Goal: Check status: Check status

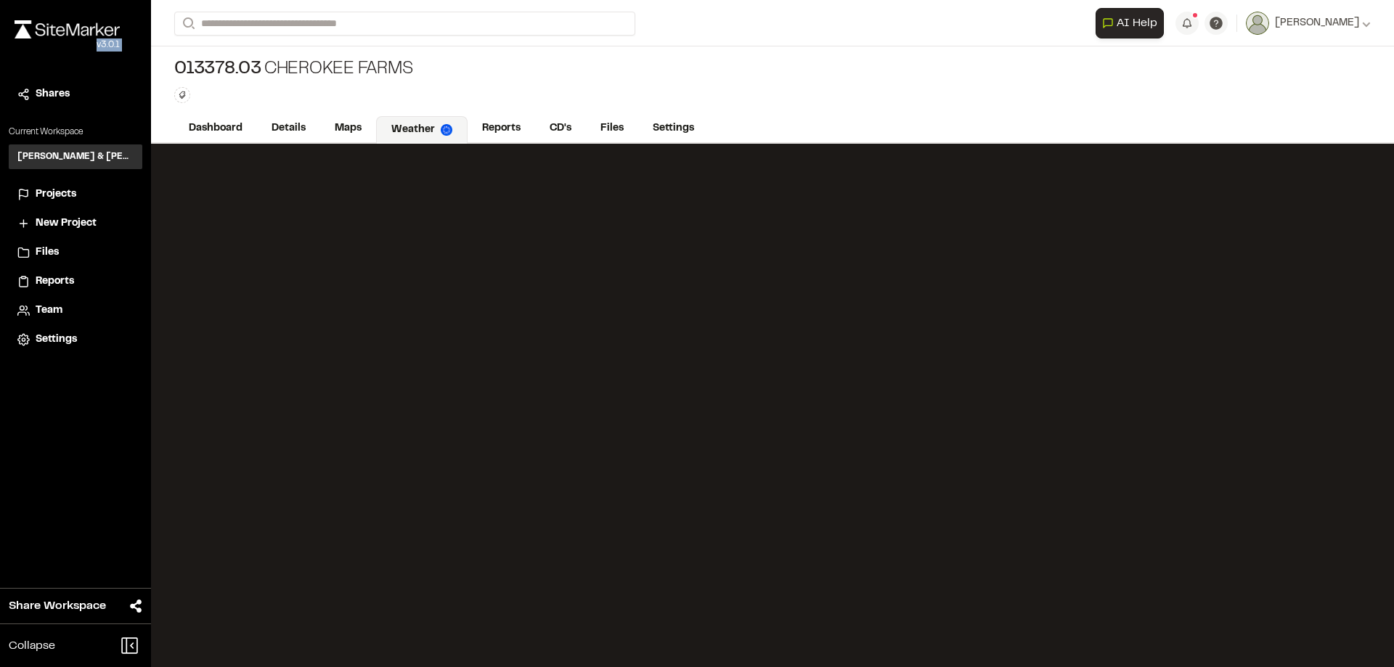
drag, startPoint x: 23, startPoint y: 68, endPoint x: 19, endPoint y: 84, distance: 15.9
click at [19, 84] on div "Close sidebar v 3.0.1 Shares Current Workspace Davis & Floyd Inc. D& Projects N…" at bounding box center [75, 333] width 151 height 667
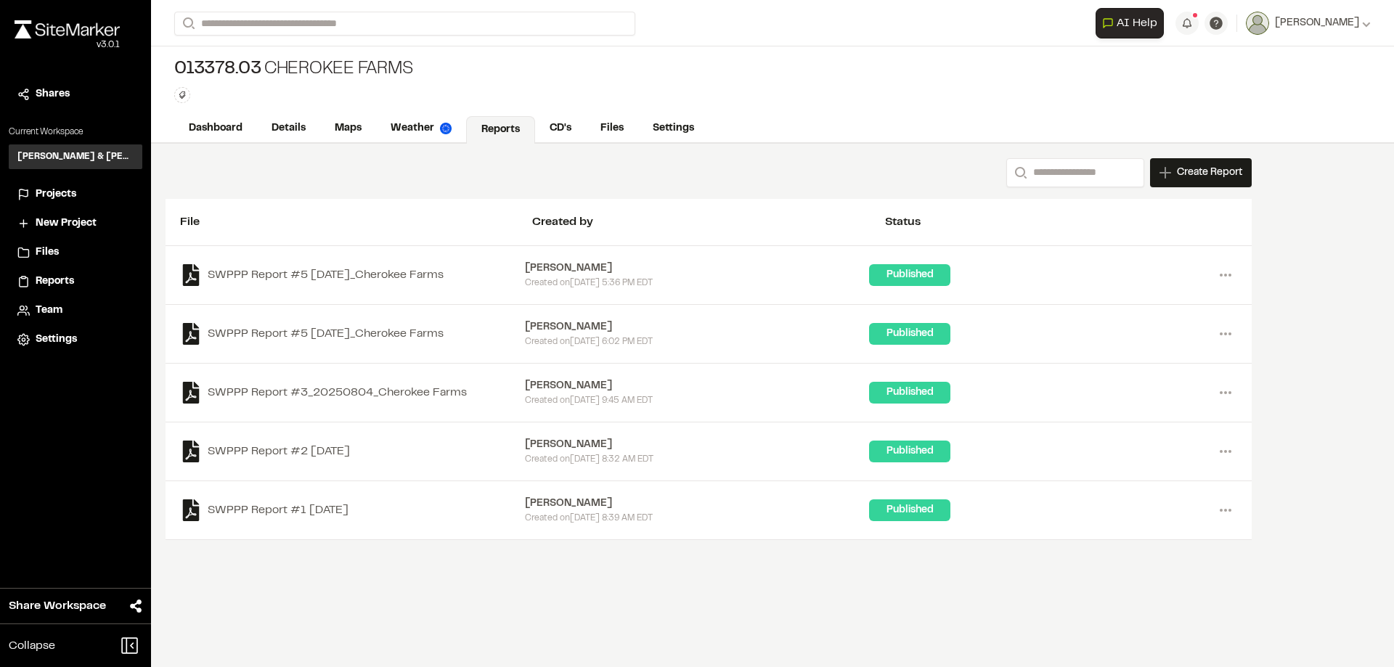
click at [46, 182] on li "Projects" at bounding box center [76, 195] width 134 height 28
click at [52, 187] on span "Projects" at bounding box center [56, 195] width 41 height 16
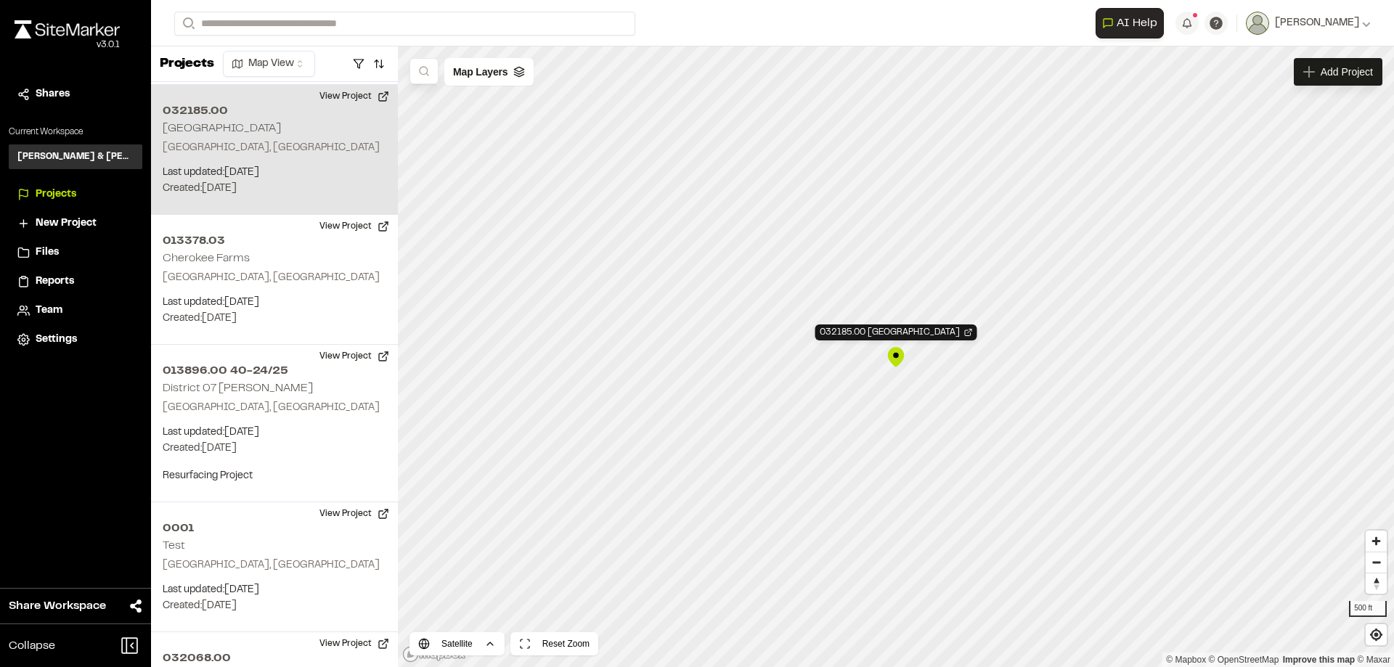
scroll to position [1763, 0]
click at [898, 354] on div "032185.00 London Square" at bounding box center [896, 357] width 22 height 22
click at [897, 359] on div "032185.00 London Square" at bounding box center [896, 357] width 22 height 22
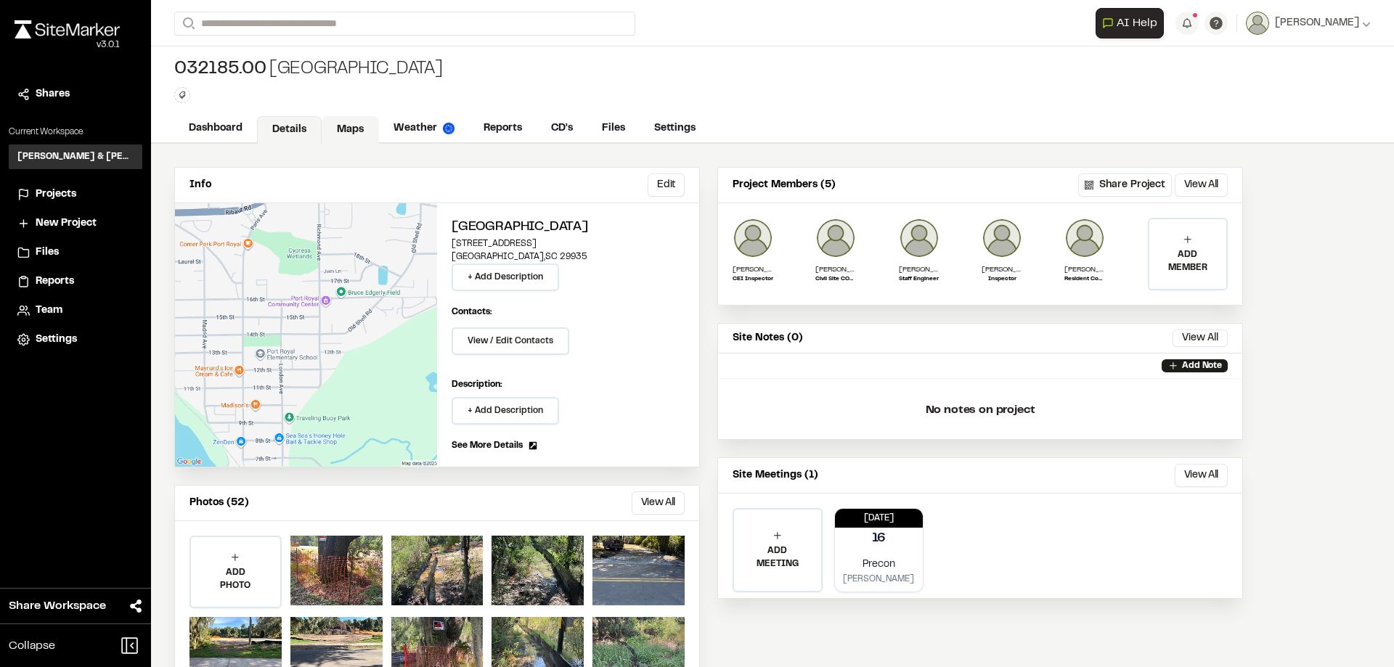
click at [344, 124] on link "Maps" at bounding box center [350, 130] width 57 height 28
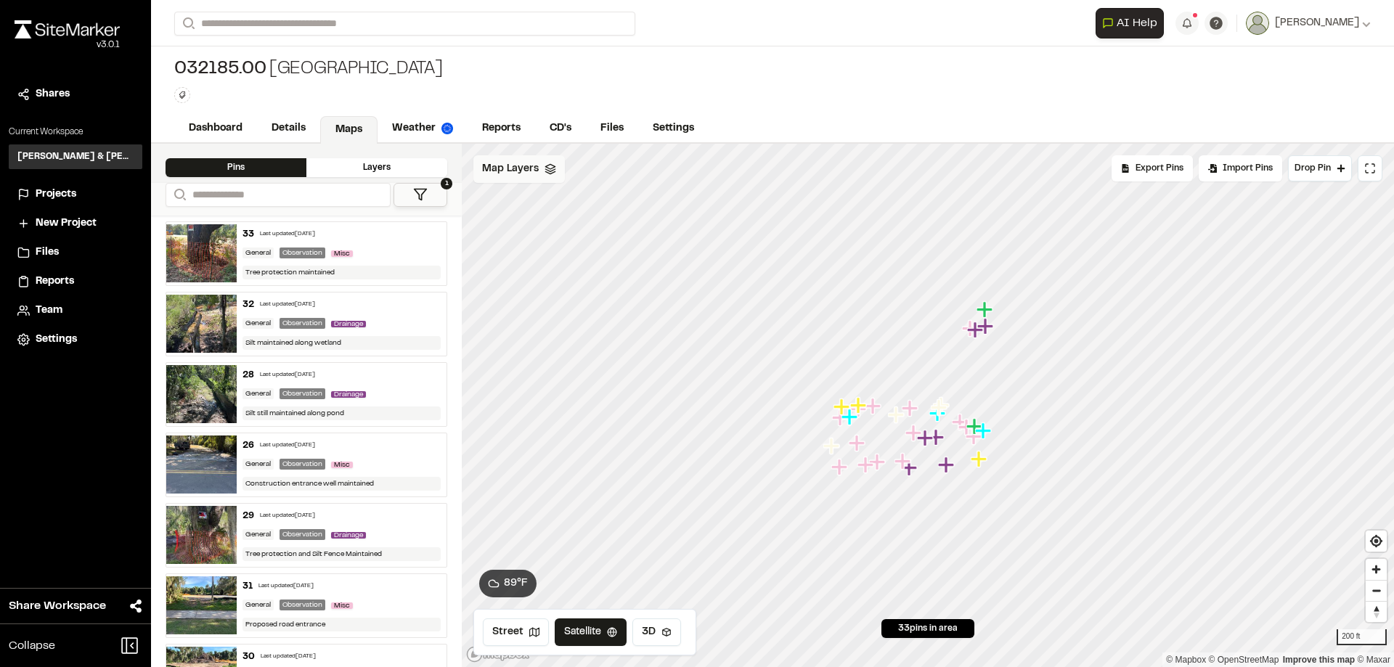
click at [534, 160] on div "Map Layers" at bounding box center [518, 169] width 91 height 28
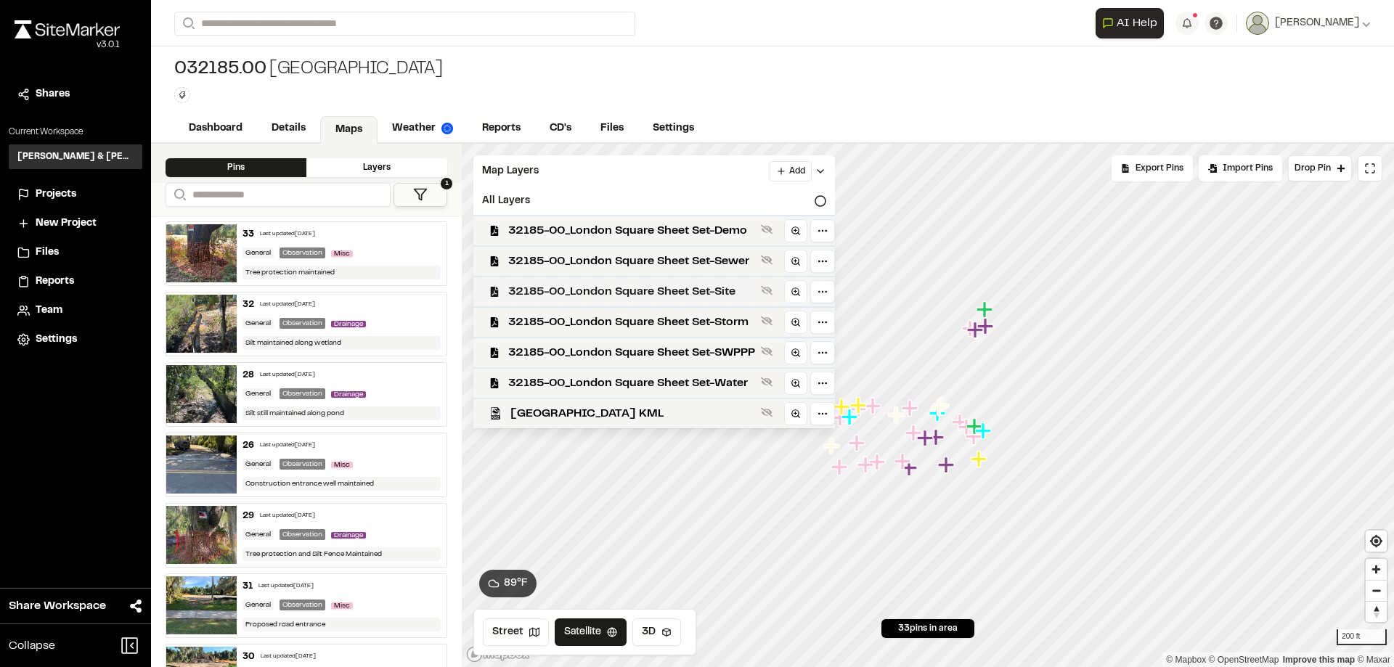
click at [635, 299] on span "32185-00_London Square Sheet Set-Site" at bounding box center [631, 291] width 247 height 17
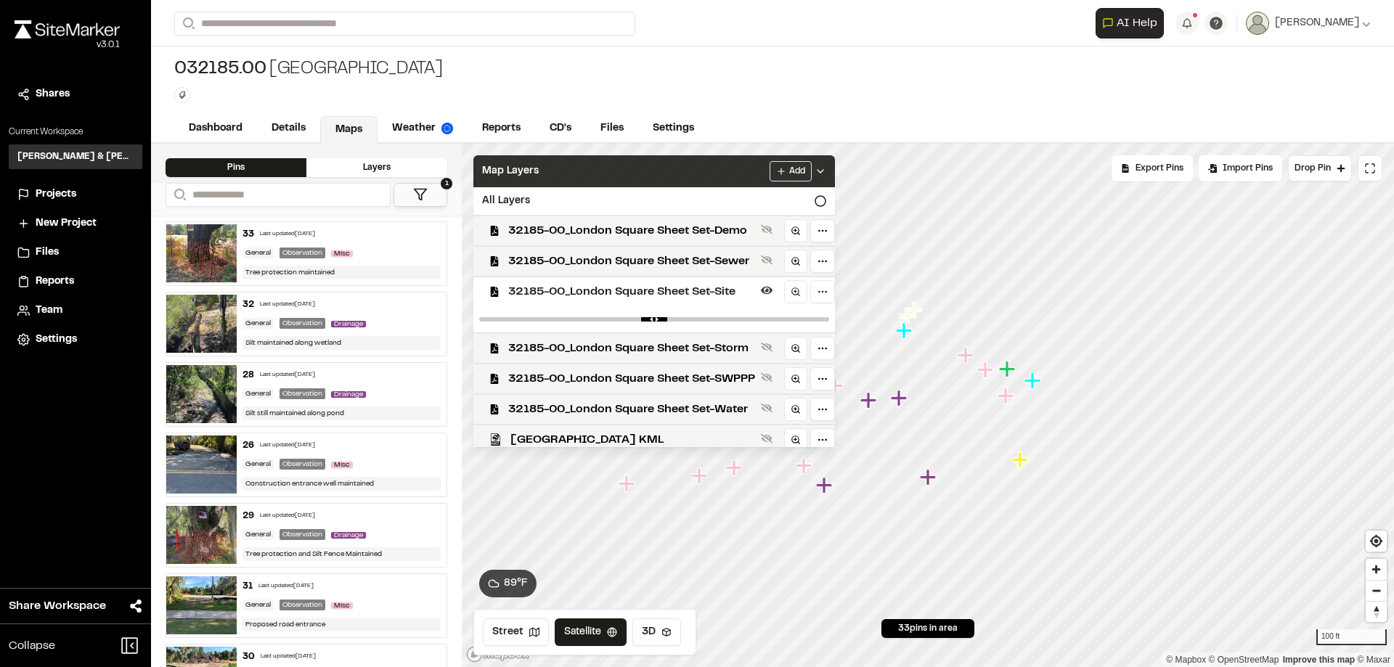
click at [721, 167] on div "Map Layers Add" at bounding box center [654, 171] width 362 height 32
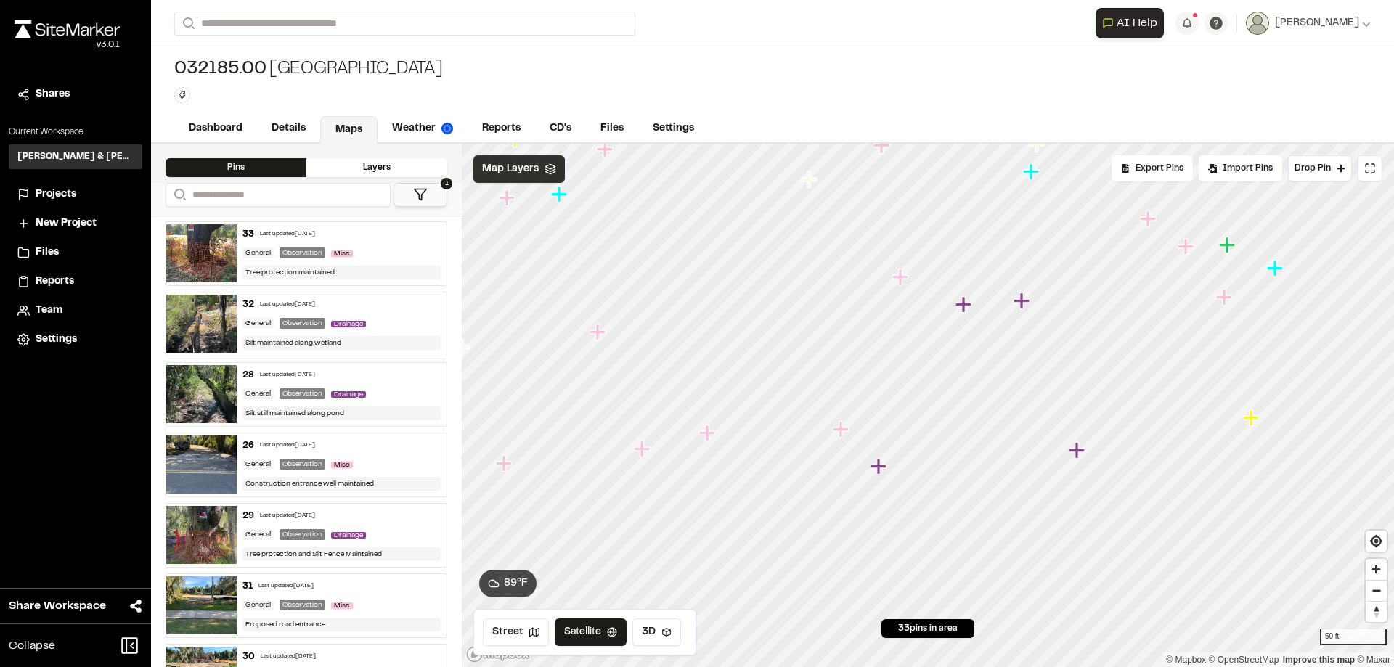
click at [534, 165] on span "Map Layers" at bounding box center [510, 169] width 57 height 16
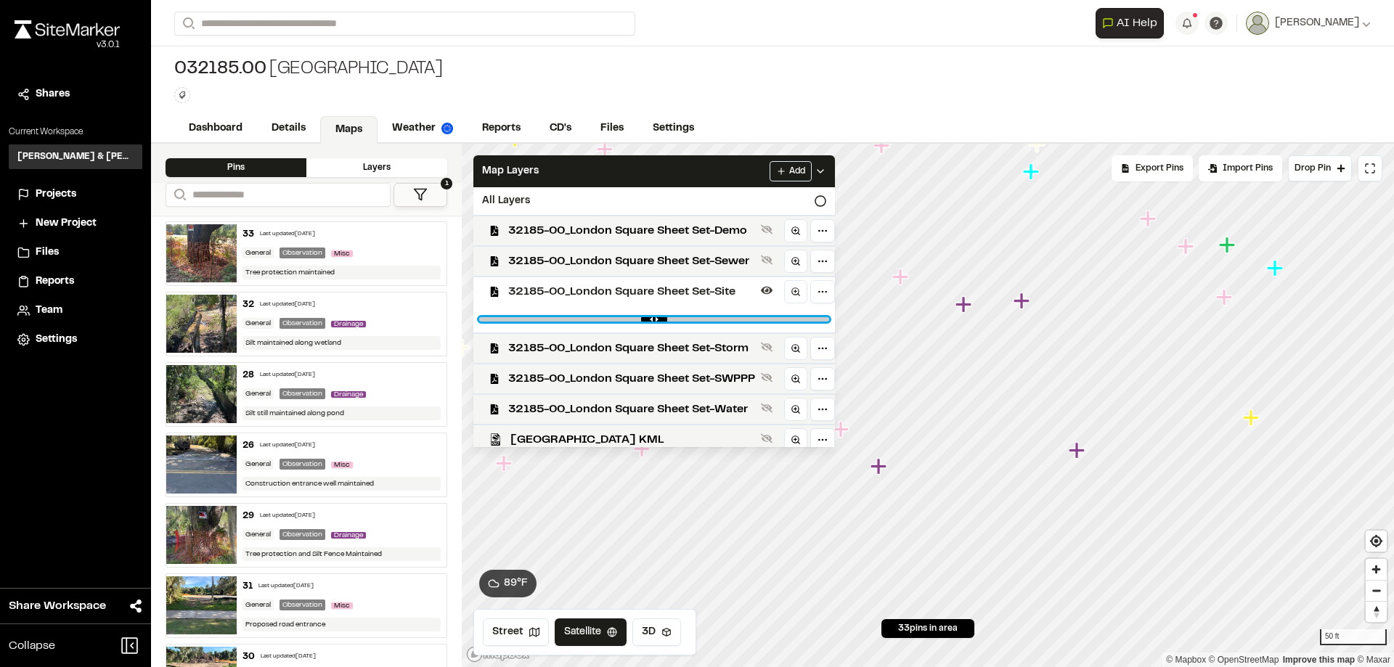
drag, startPoint x: 815, startPoint y: 320, endPoint x: 599, endPoint y: 311, distance: 216.6
type input "****"
click at [599, 317] on input "range" at bounding box center [654, 319] width 350 height 4
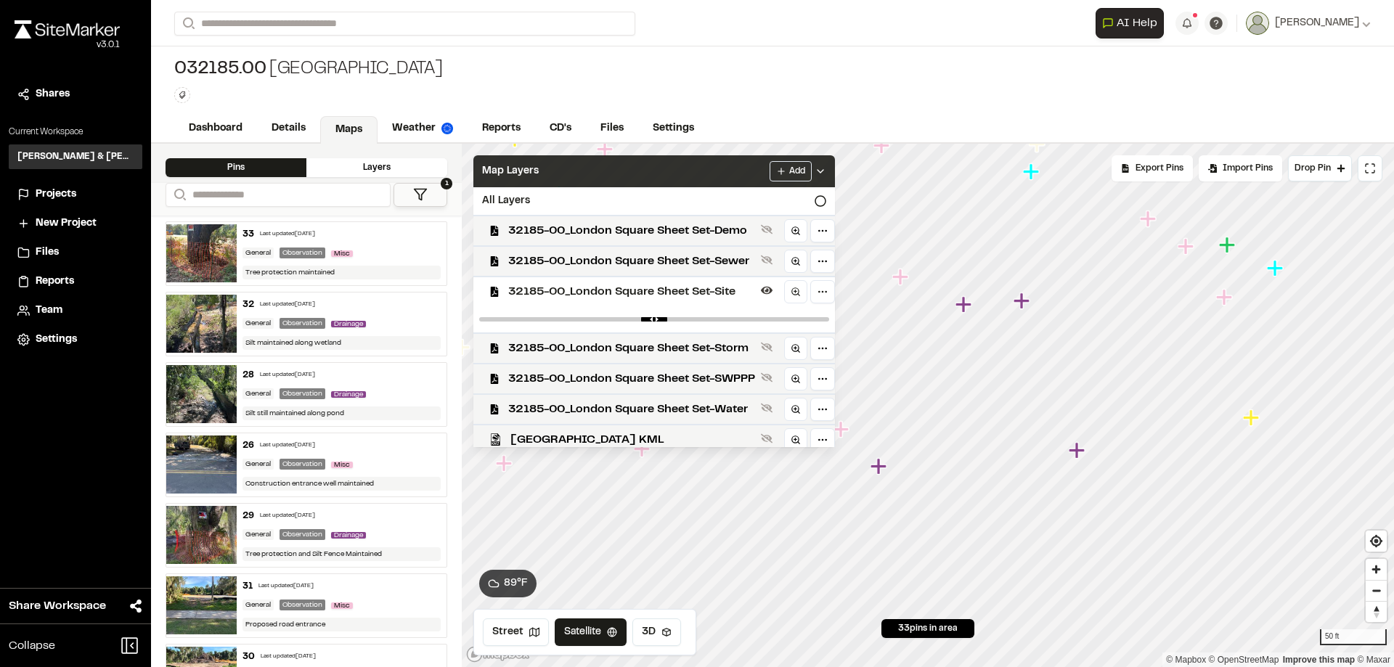
click at [599, 174] on div "Map Layers Add" at bounding box center [654, 171] width 362 height 32
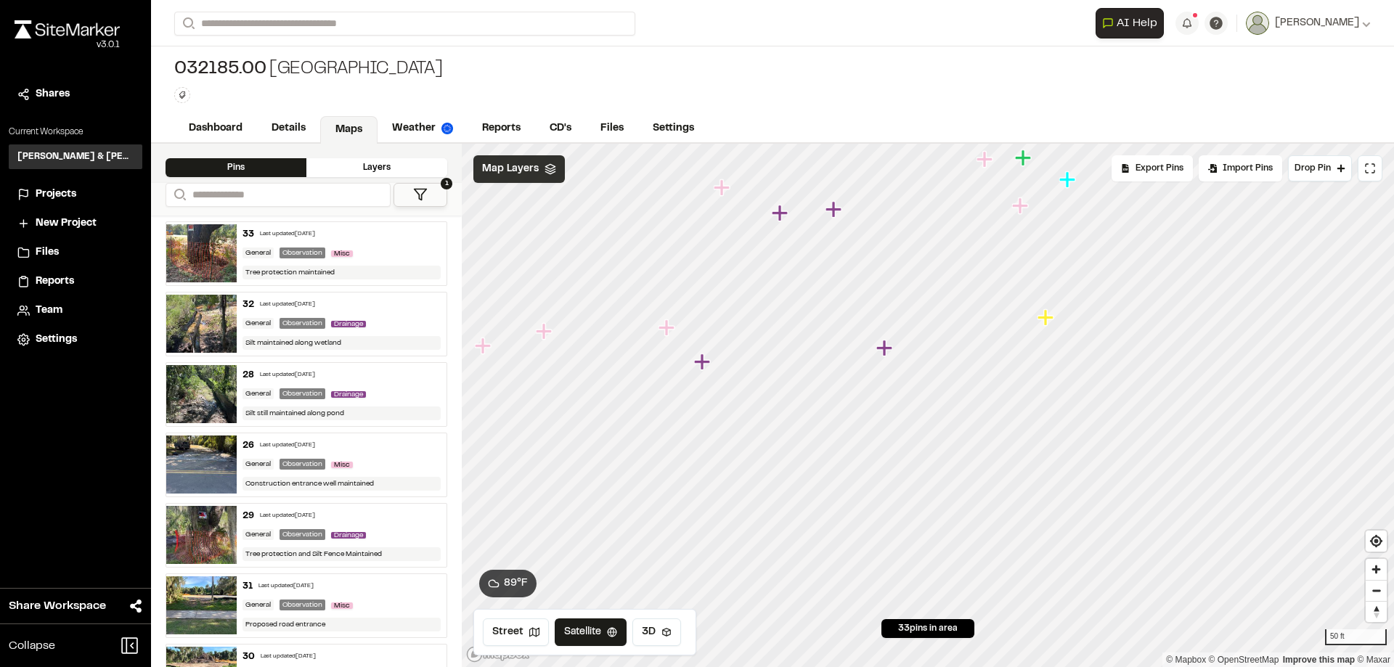
click at [552, 173] on polyline at bounding box center [549, 172] width 9 height 2
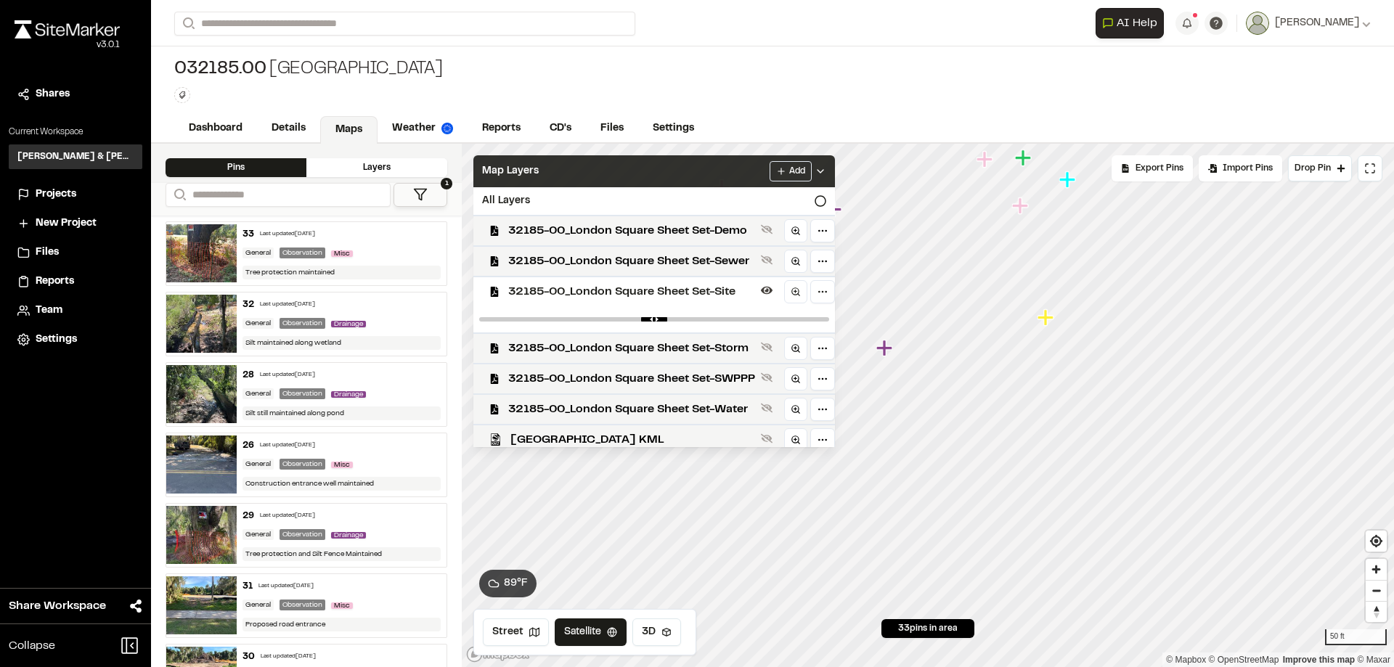
drag, startPoint x: 603, startPoint y: 315, endPoint x: 619, endPoint y: 324, distance: 18.2
click at [620, 324] on div at bounding box center [654, 319] width 362 height 26
click at [687, 320] on input "range" at bounding box center [654, 319] width 350 height 4
type input "****"
click at [723, 320] on input "range" at bounding box center [654, 319] width 350 height 4
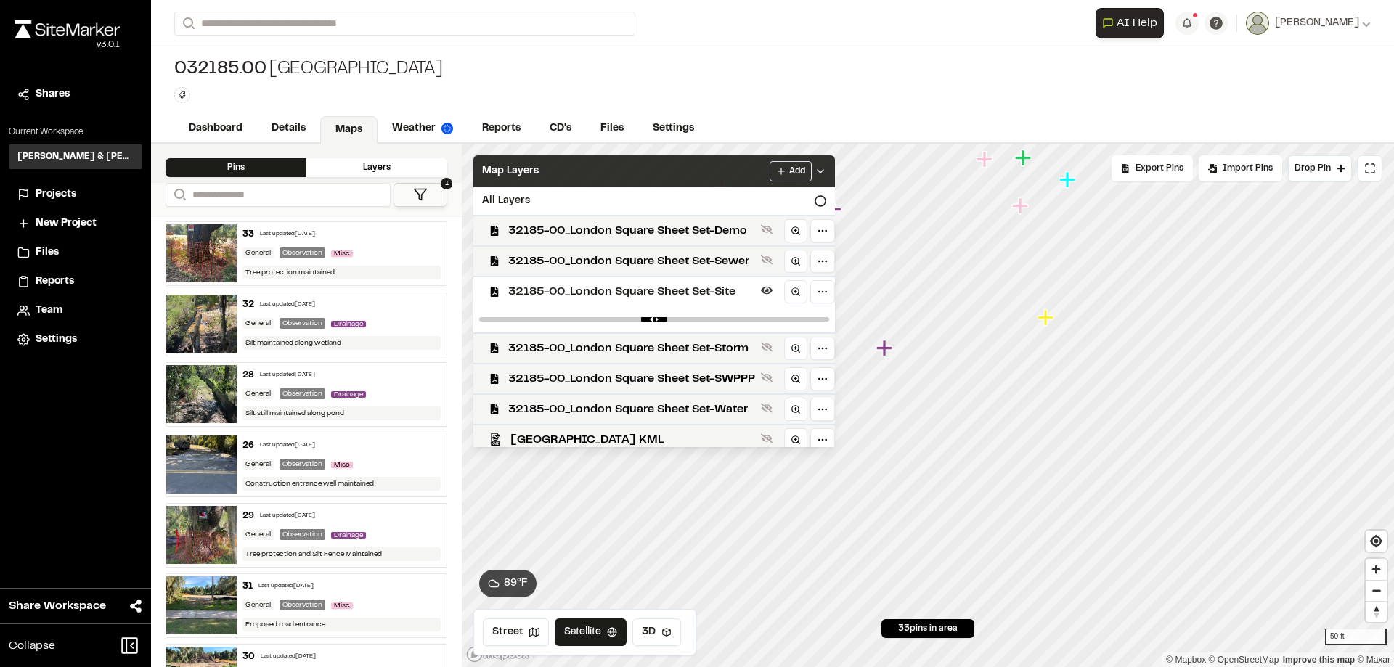
click at [650, 167] on div "Map Layers Add" at bounding box center [654, 171] width 362 height 32
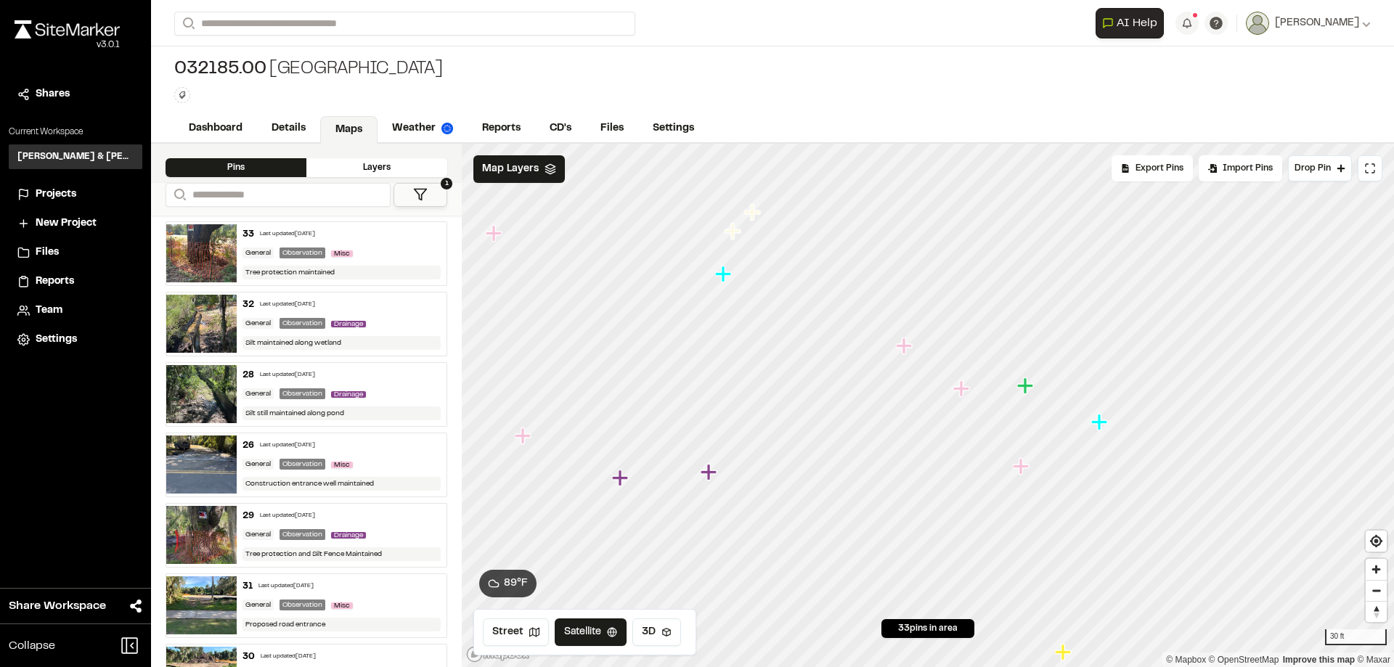
click at [1099, 424] on icon "Map marker" at bounding box center [1099, 422] width 16 height 16
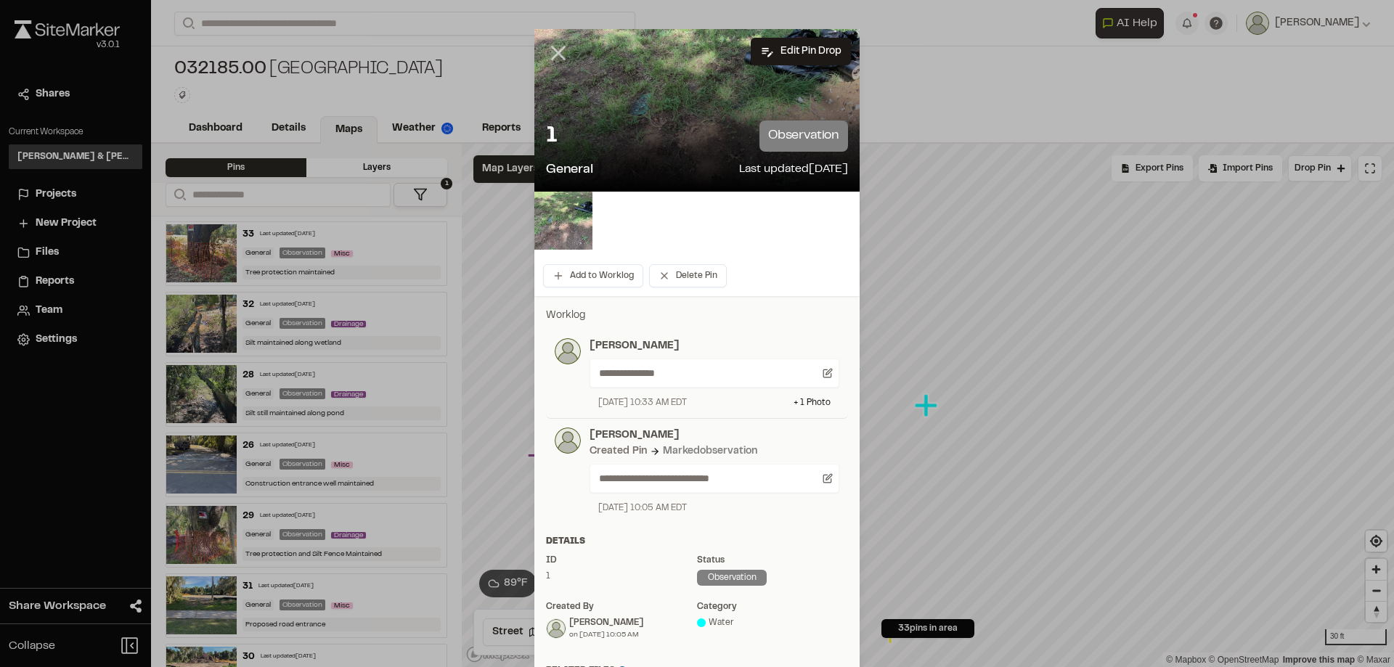
click at [562, 55] on icon at bounding box center [558, 53] width 25 height 25
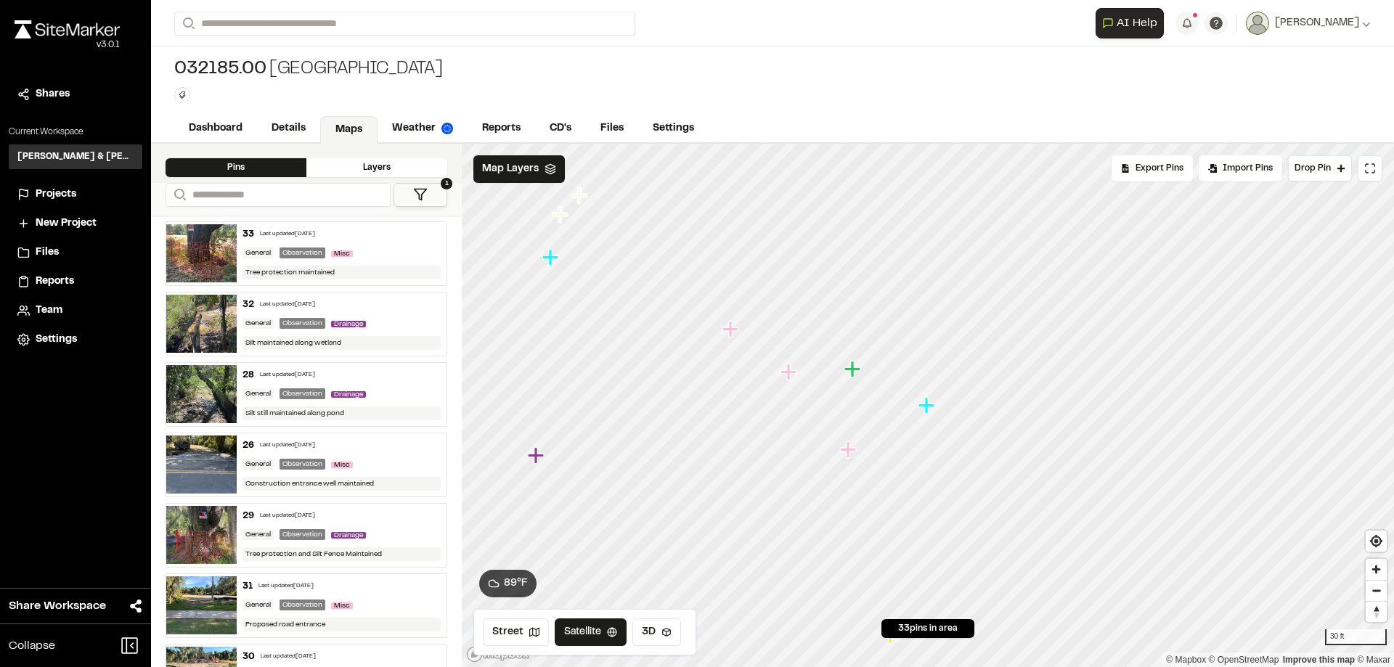
click at [853, 376] on icon "Map marker" at bounding box center [853, 369] width 16 height 16
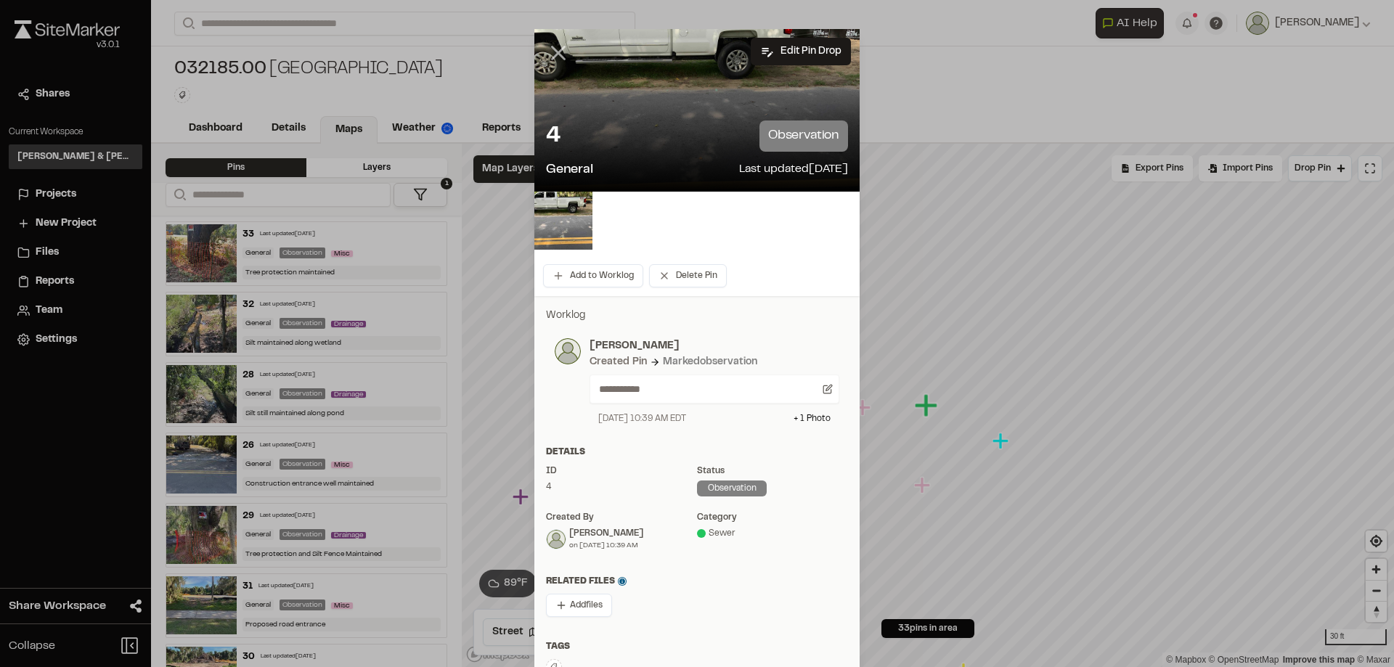
click at [559, 47] on line at bounding box center [559, 53] width 12 height 12
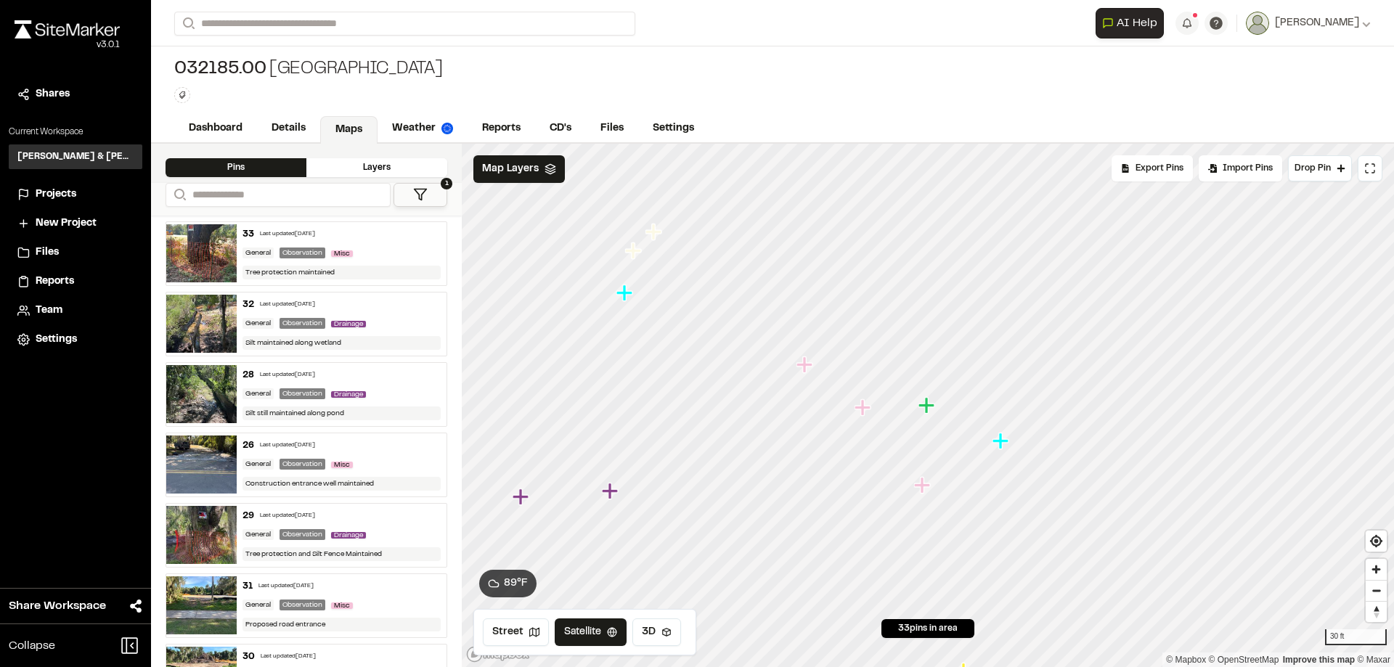
click at [928, 489] on icon "Map marker" at bounding box center [923, 485] width 19 height 19
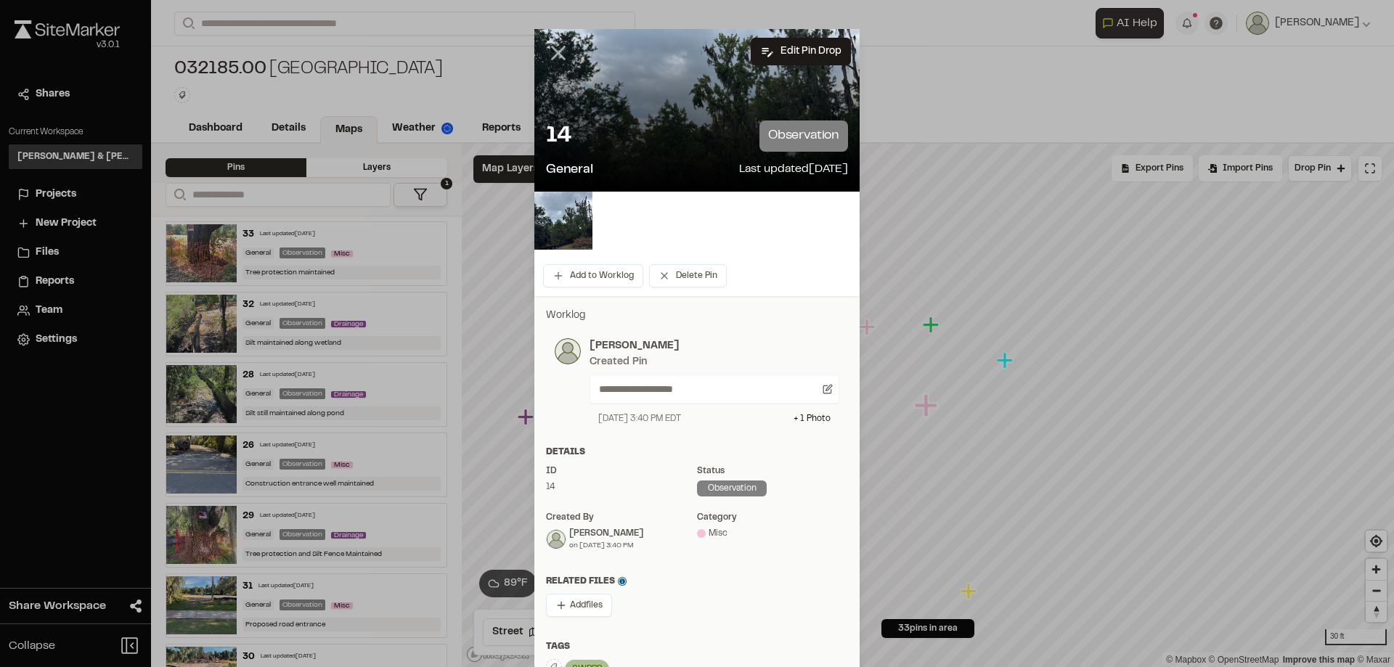
click at [555, 47] on icon at bounding box center [558, 53] width 25 height 25
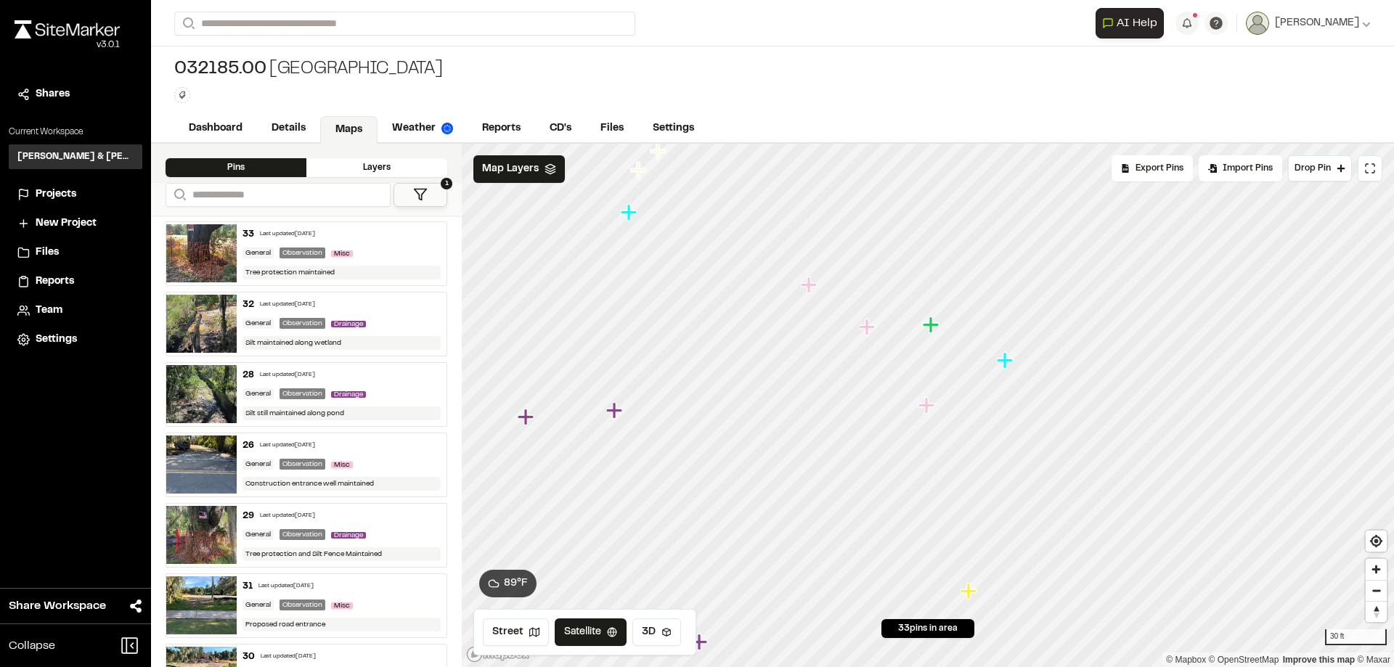
click at [932, 331] on icon "Map marker" at bounding box center [931, 325] width 16 height 16
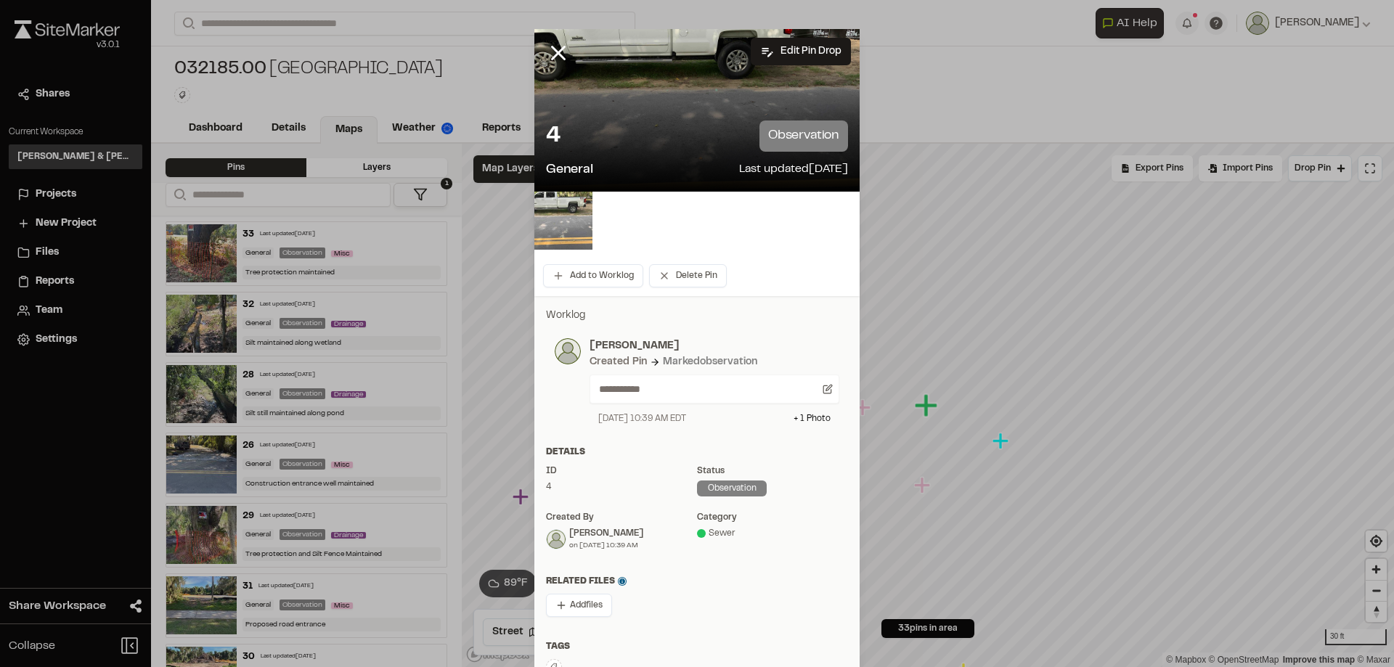
click at [564, 214] on img at bounding box center [563, 221] width 58 height 58
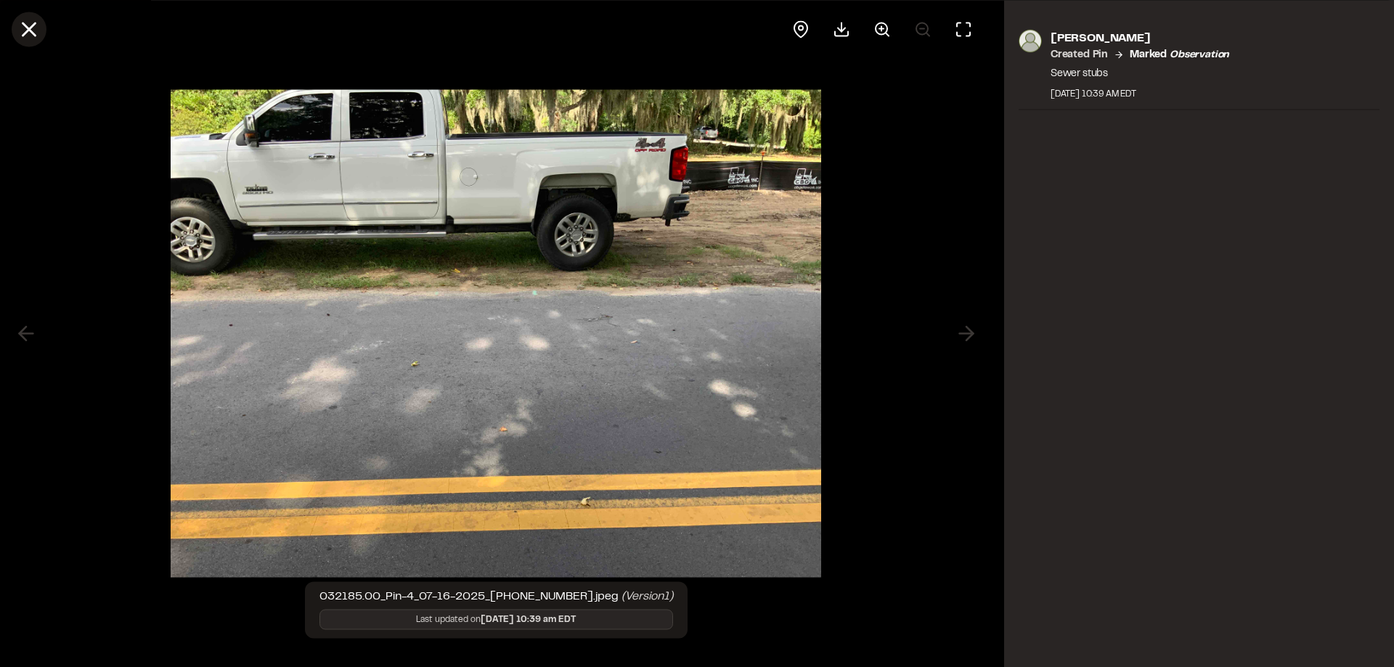
click at [33, 32] on line at bounding box center [29, 29] width 12 height 12
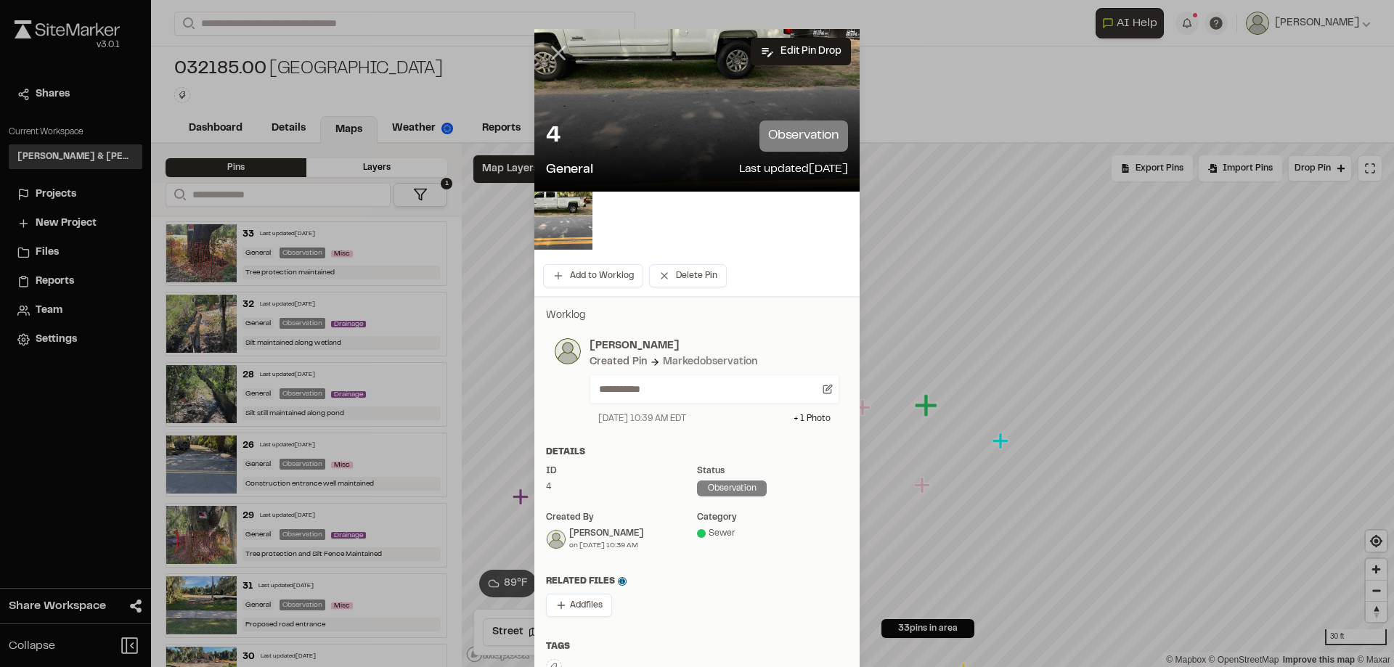
click at [554, 50] on icon at bounding box center [558, 53] width 25 height 25
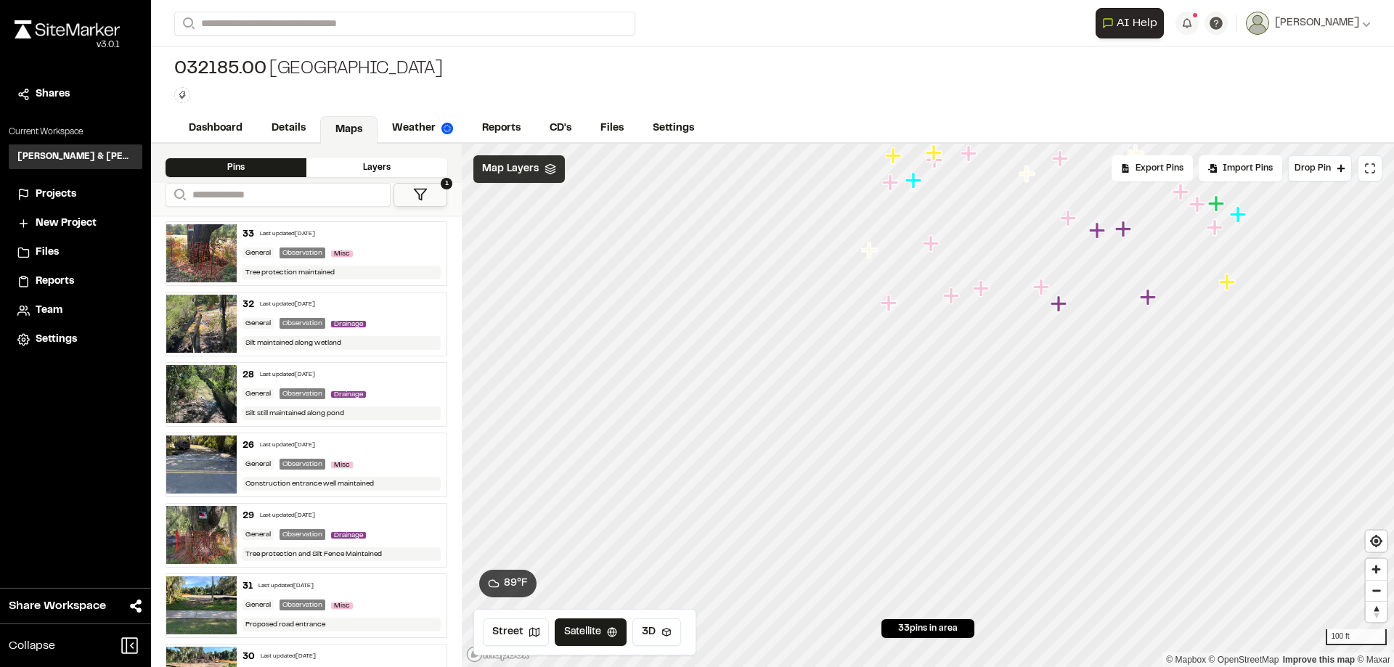
click at [527, 169] on span "Map Layers" at bounding box center [510, 169] width 57 height 16
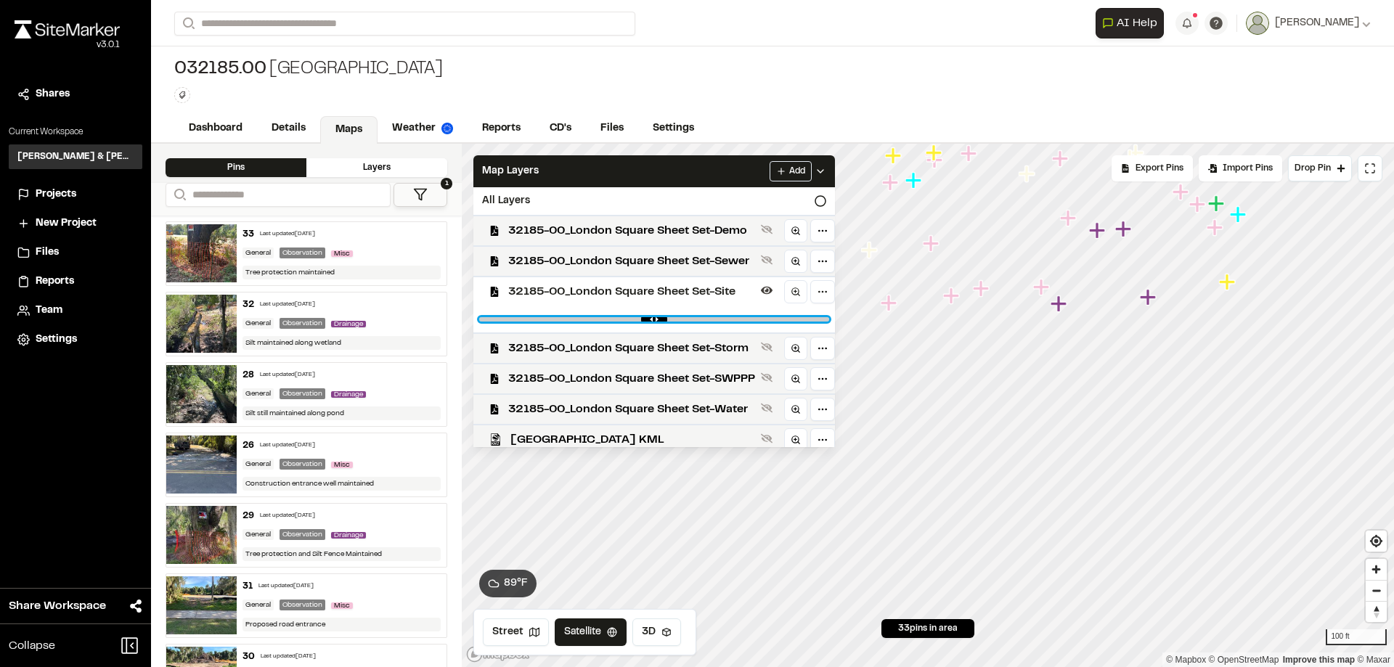
drag, startPoint x: 720, startPoint y: 319, endPoint x: 564, endPoint y: 326, distance: 156.3
type input "****"
click at [564, 322] on input "range" at bounding box center [654, 319] width 350 height 4
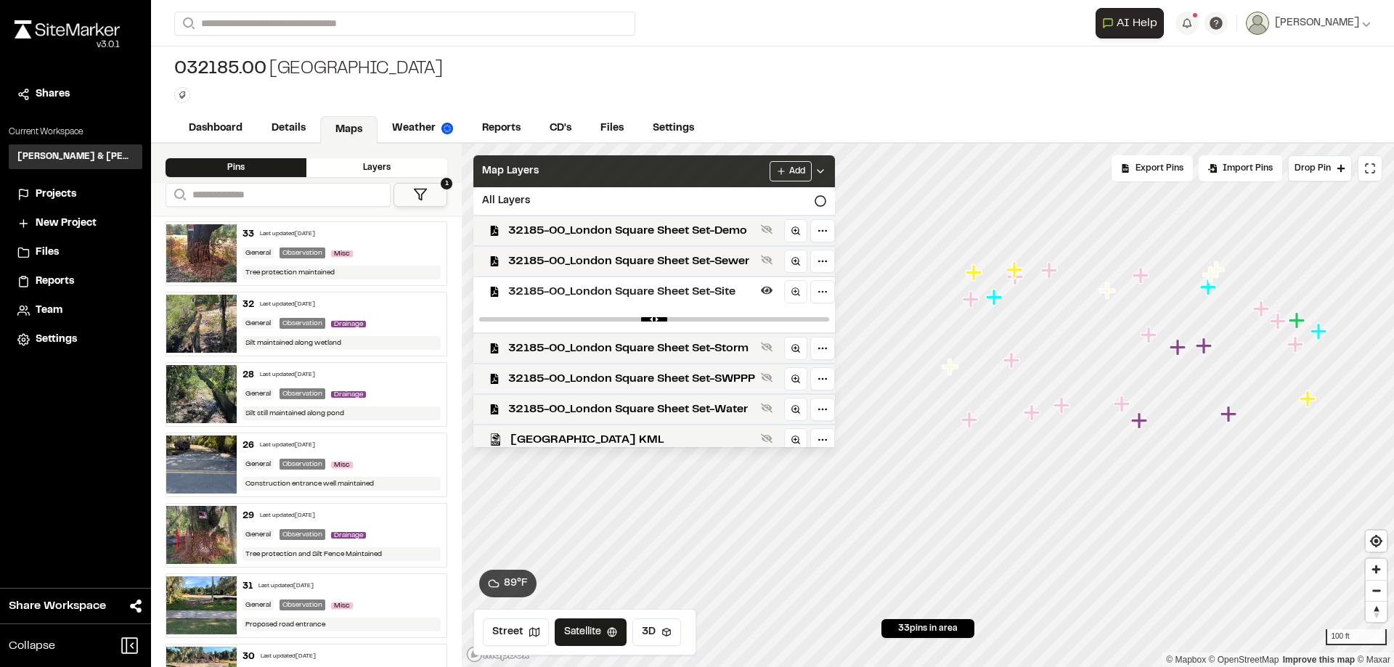
click at [741, 180] on div "Map Layers Add" at bounding box center [654, 171] width 362 height 32
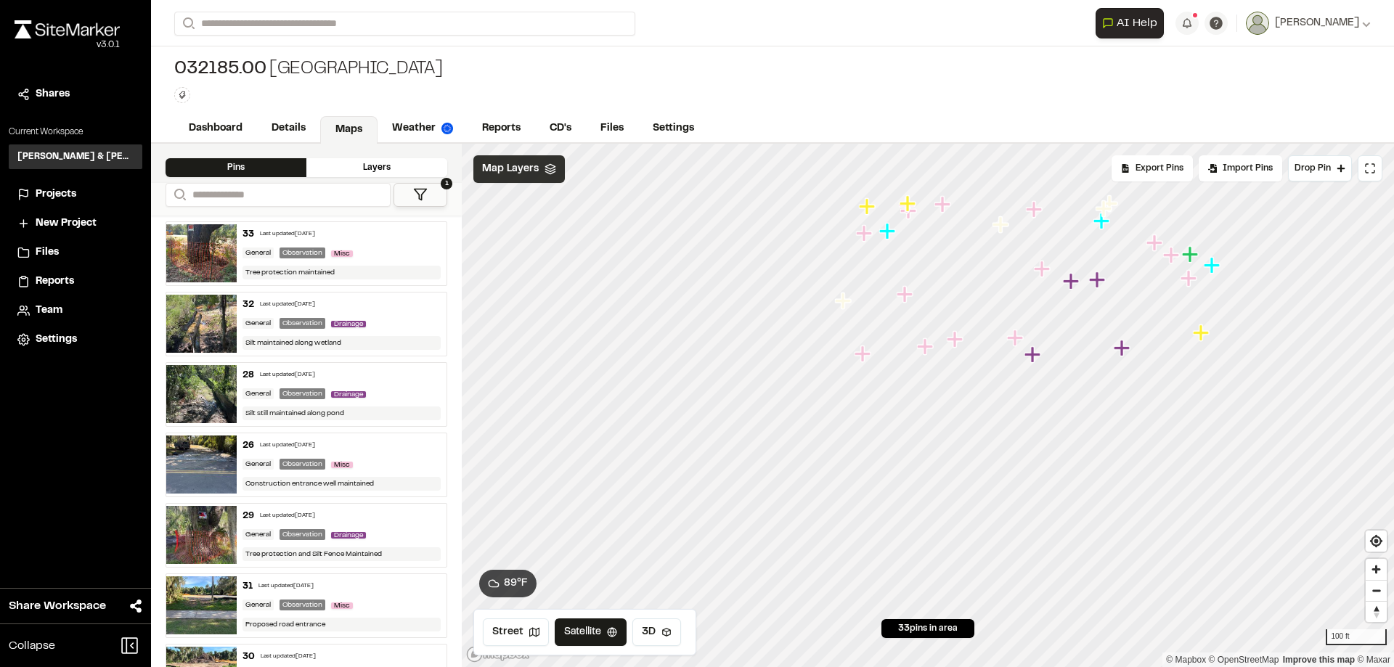
click at [557, 171] on div "Map Layers" at bounding box center [518, 169] width 91 height 28
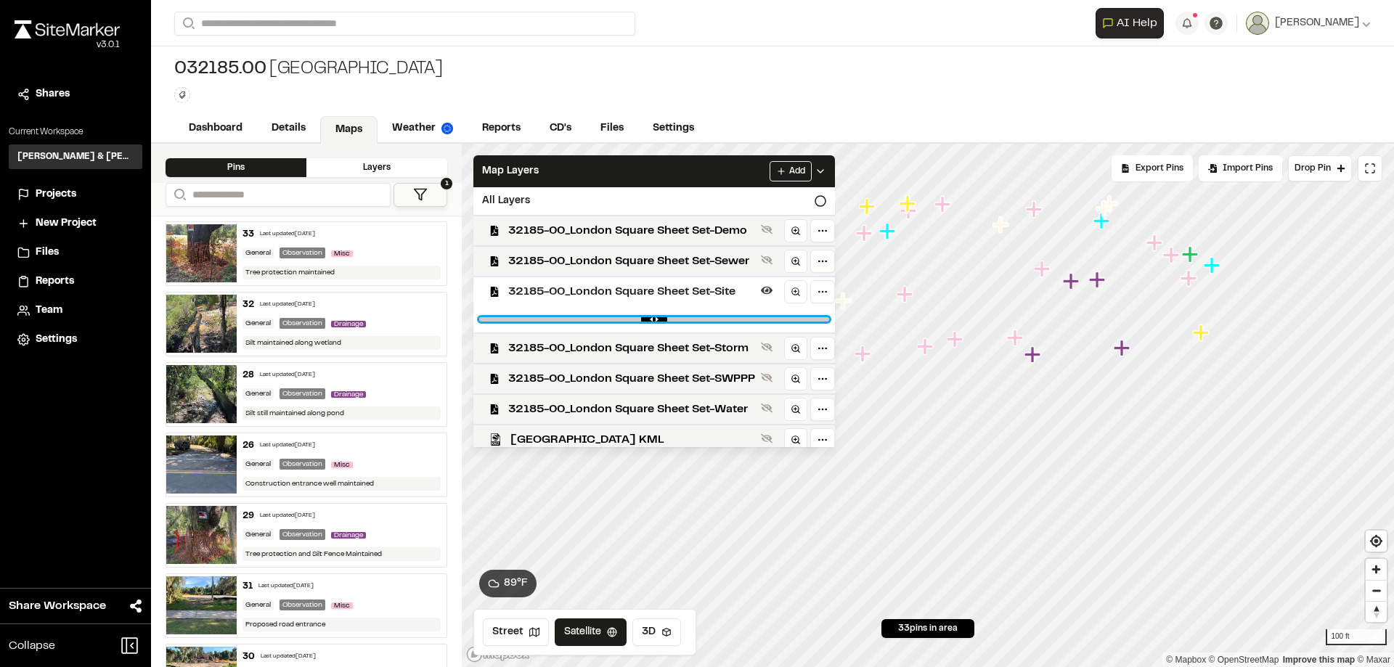
drag, startPoint x: 564, startPoint y: 319, endPoint x: 893, endPoint y: 334, distance: 329.3
type input "*"
click at [829, 322] on input "range" at bounding box center [654, 319] width 350 height 4
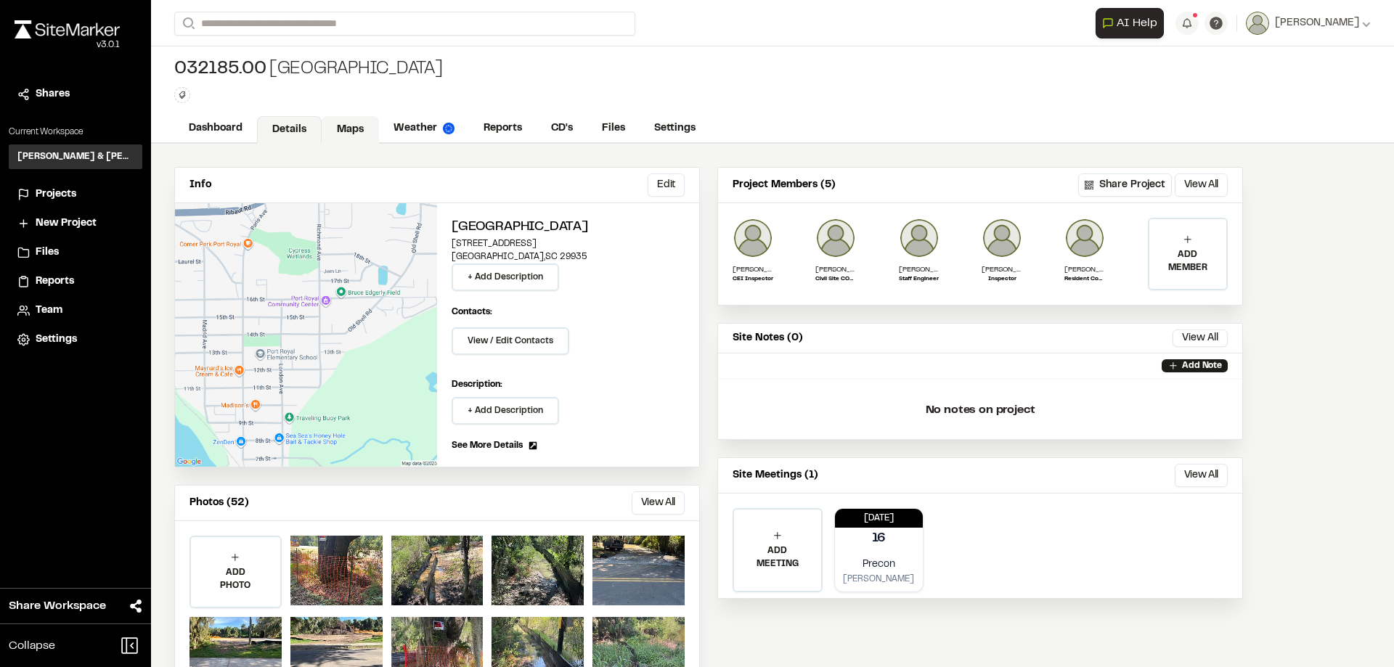
click at [336, 126] on link "Maps" at bounding box center [350, 130] width 57 height 28
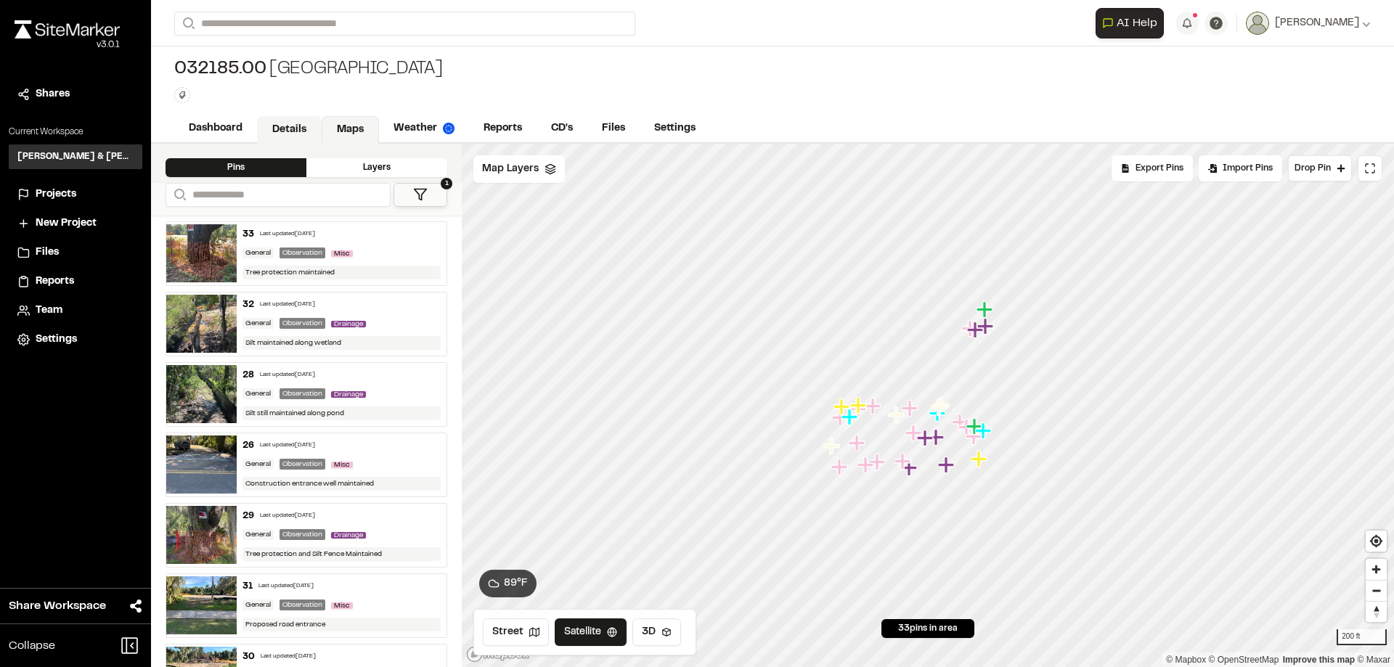
click at [278, 125] on link "Details" at bounding box center [289, 130] width 65 height 28
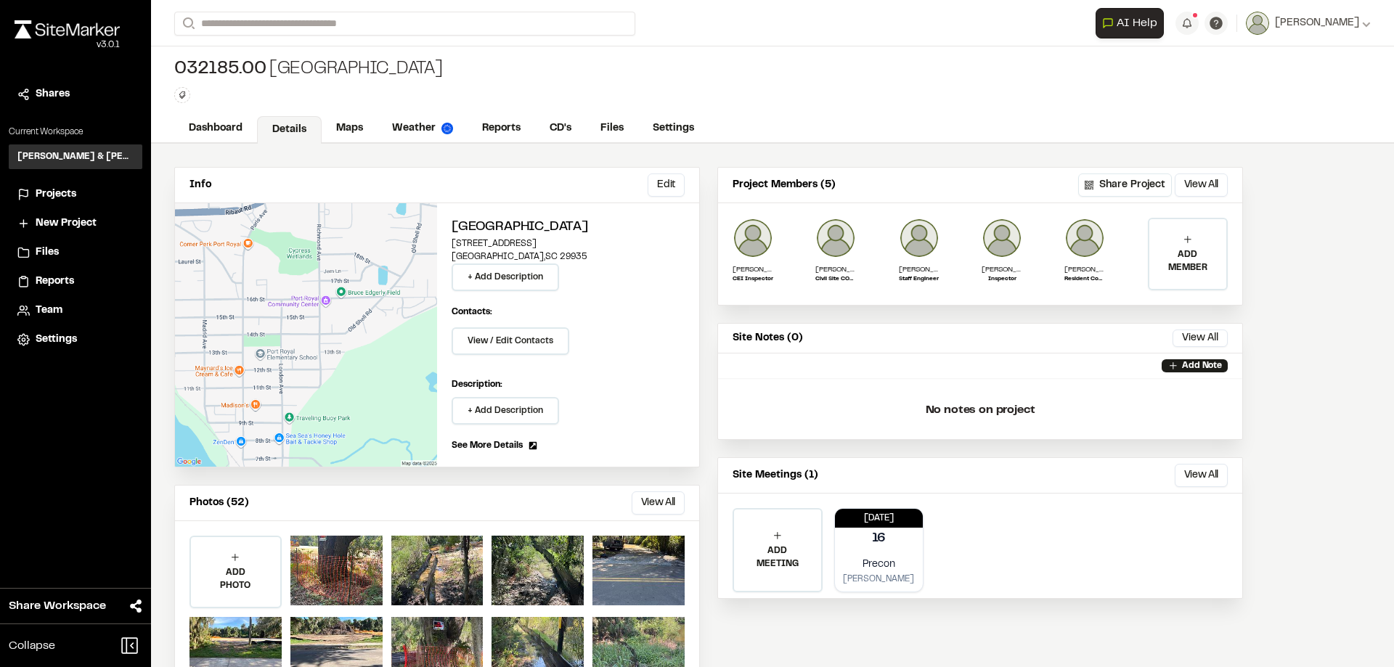
scroll to position [58, 0]
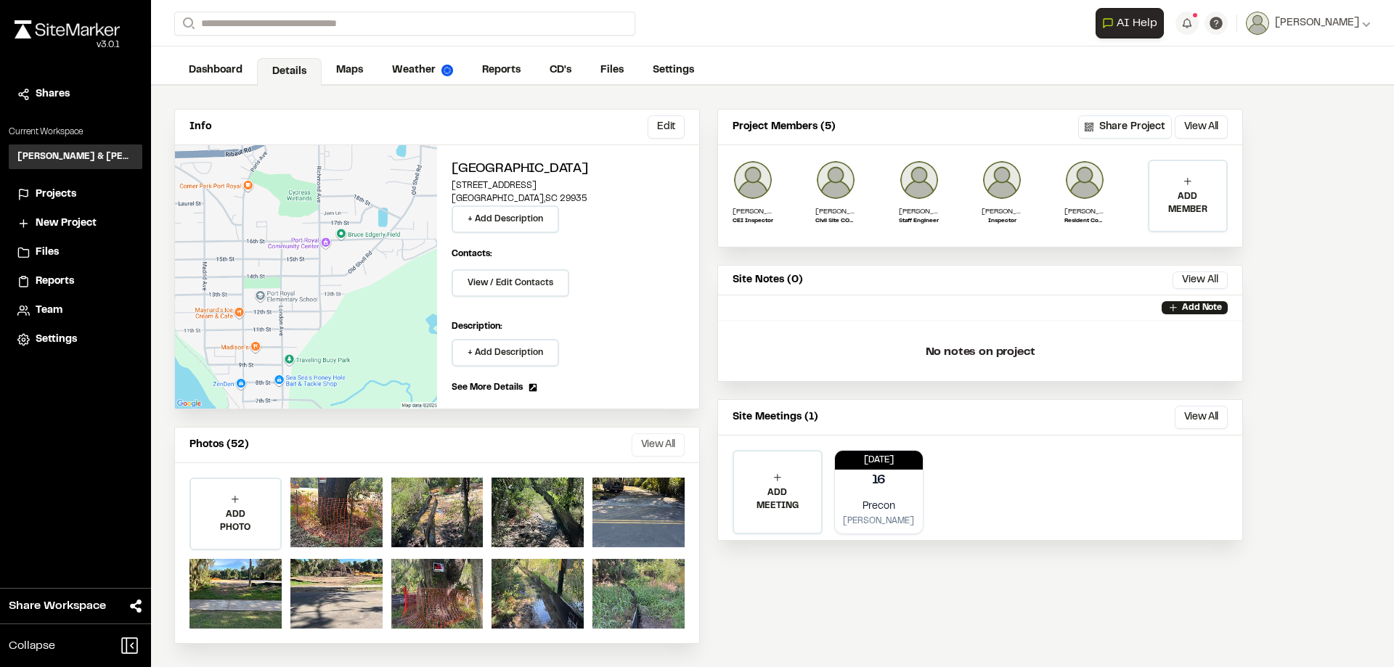
click at [662, 448] on button "View All" at bounding box center [658, 445] width 53 height 23
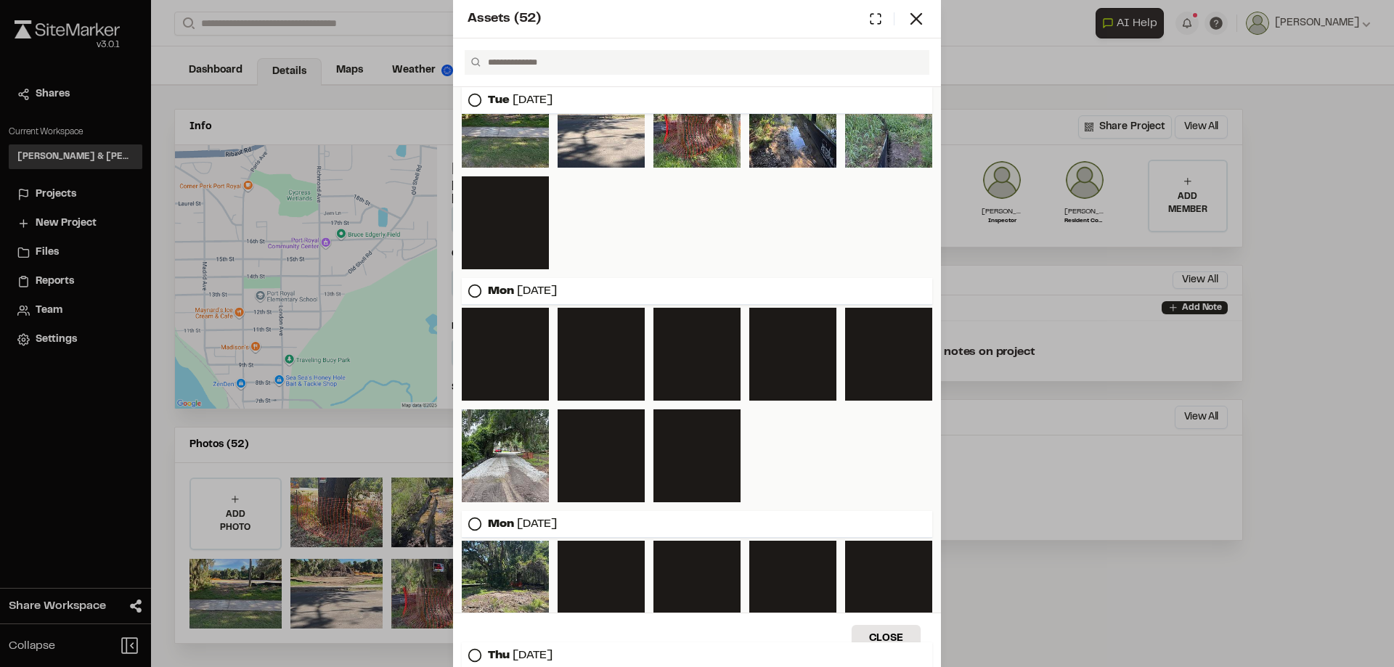
scroll to position [0, 0]
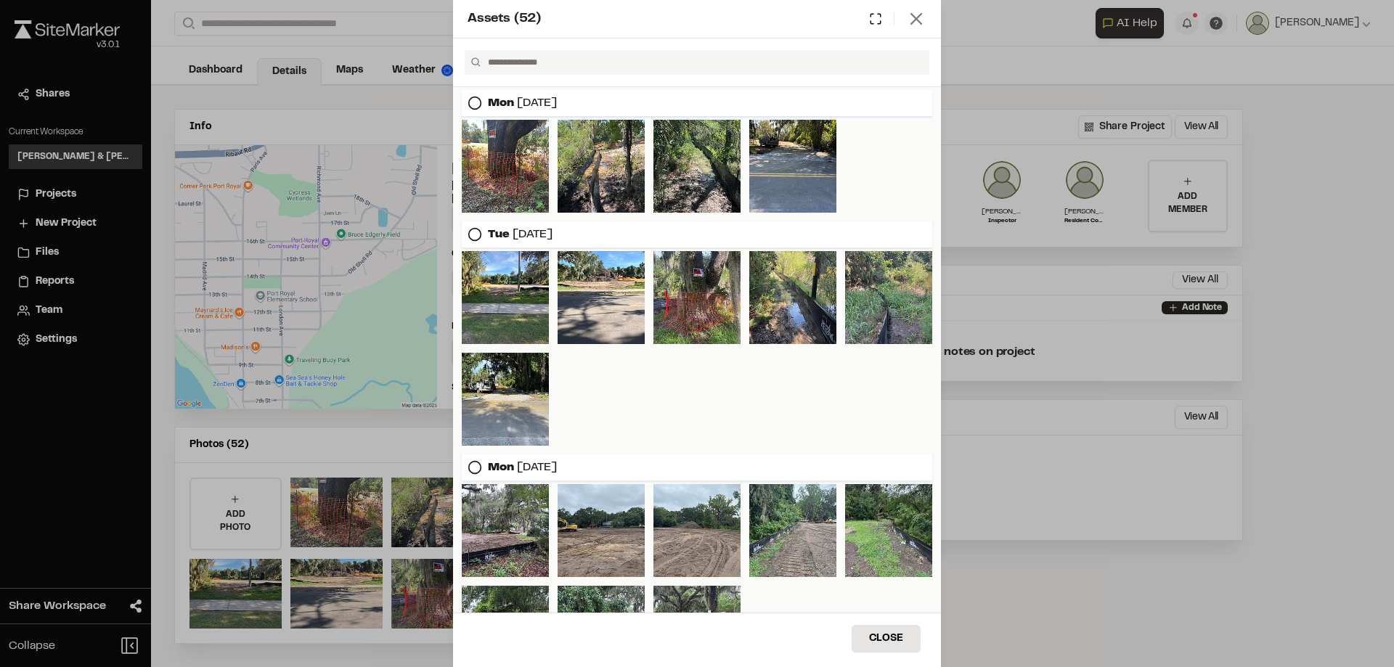
click at [917, 25] on icon at bounding box center [916, 19] width 20 height 20
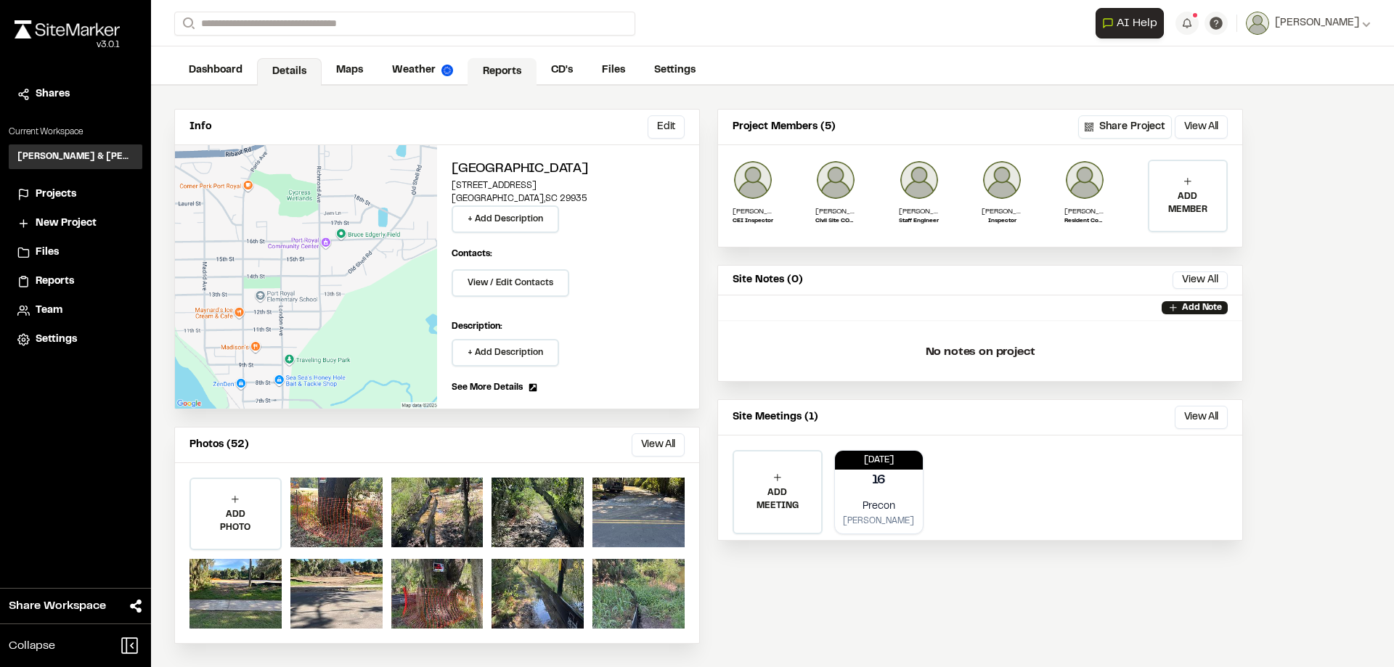
click at [495, 65] on link "Reports" at bounding box center [502, 72] width 69 height 28
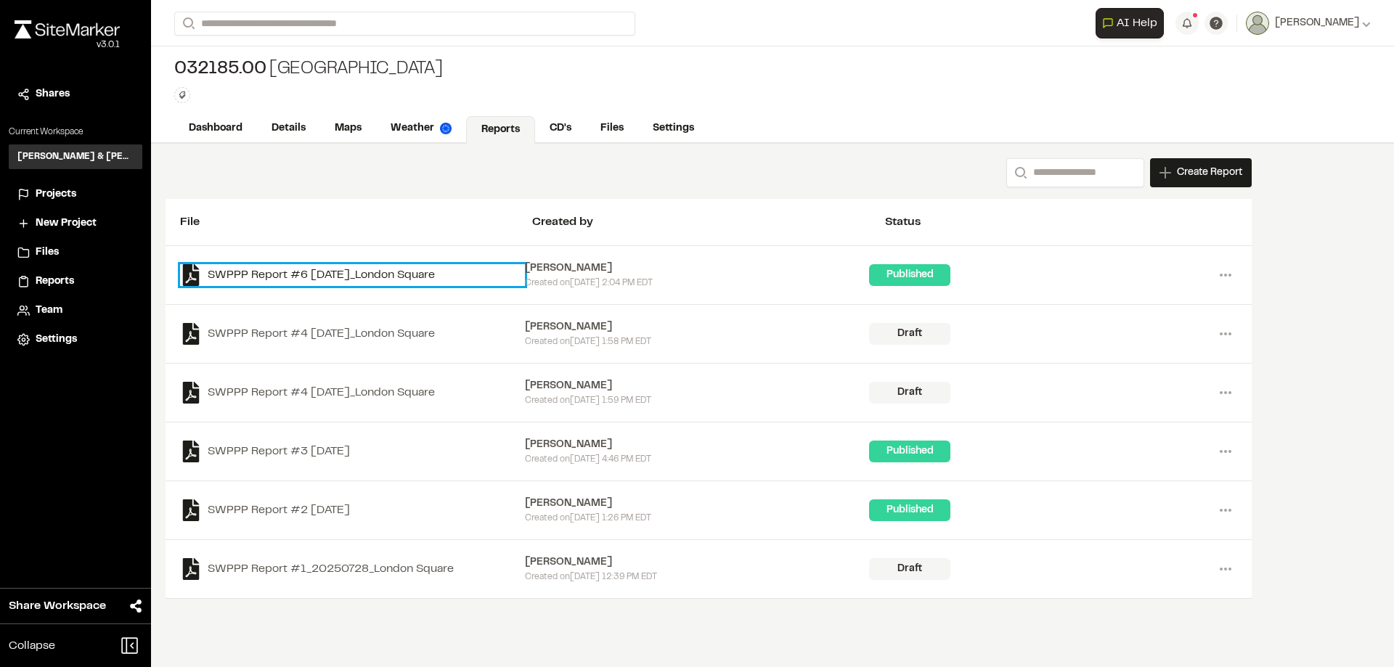
click at [428, 274] on link "SWPPP Report #6 [DATE]_London Square" at bounding box center [352, 275] width 345 height 22
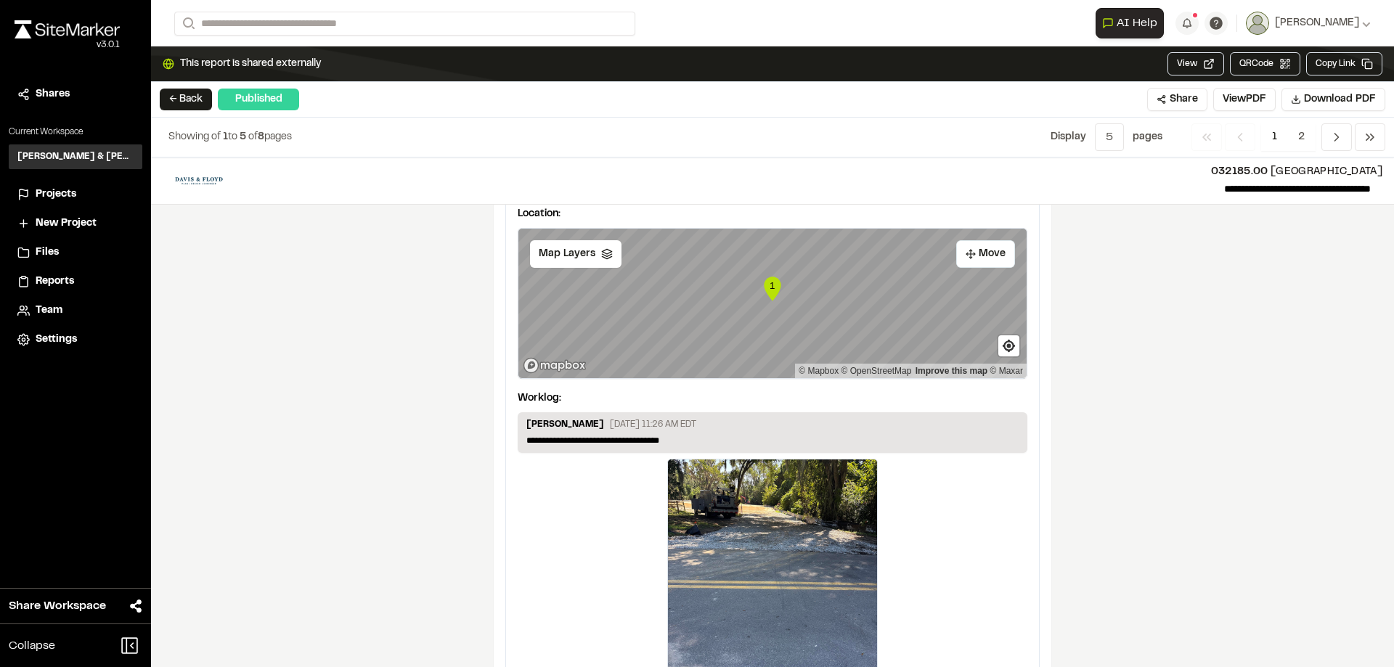
scroll to position [2416, 0]
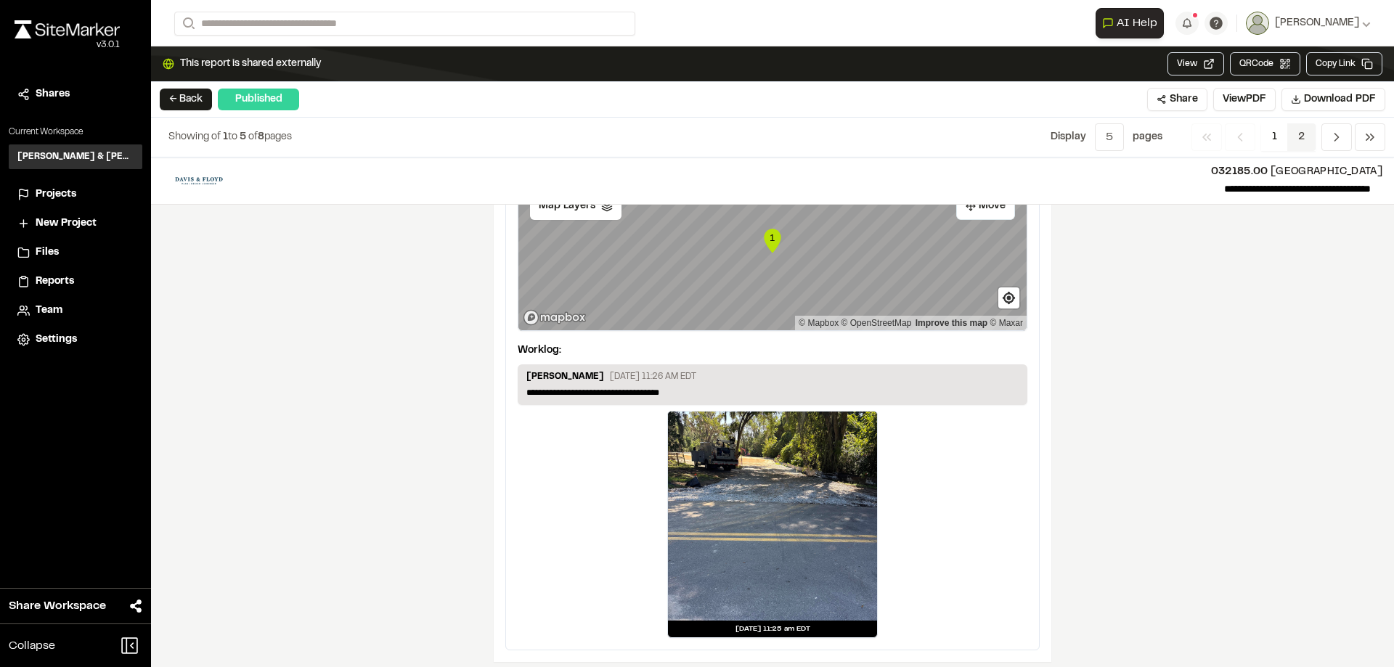
click at [1298, 134] on span "2" at bounding box center [1301, 137] width 28 height 28
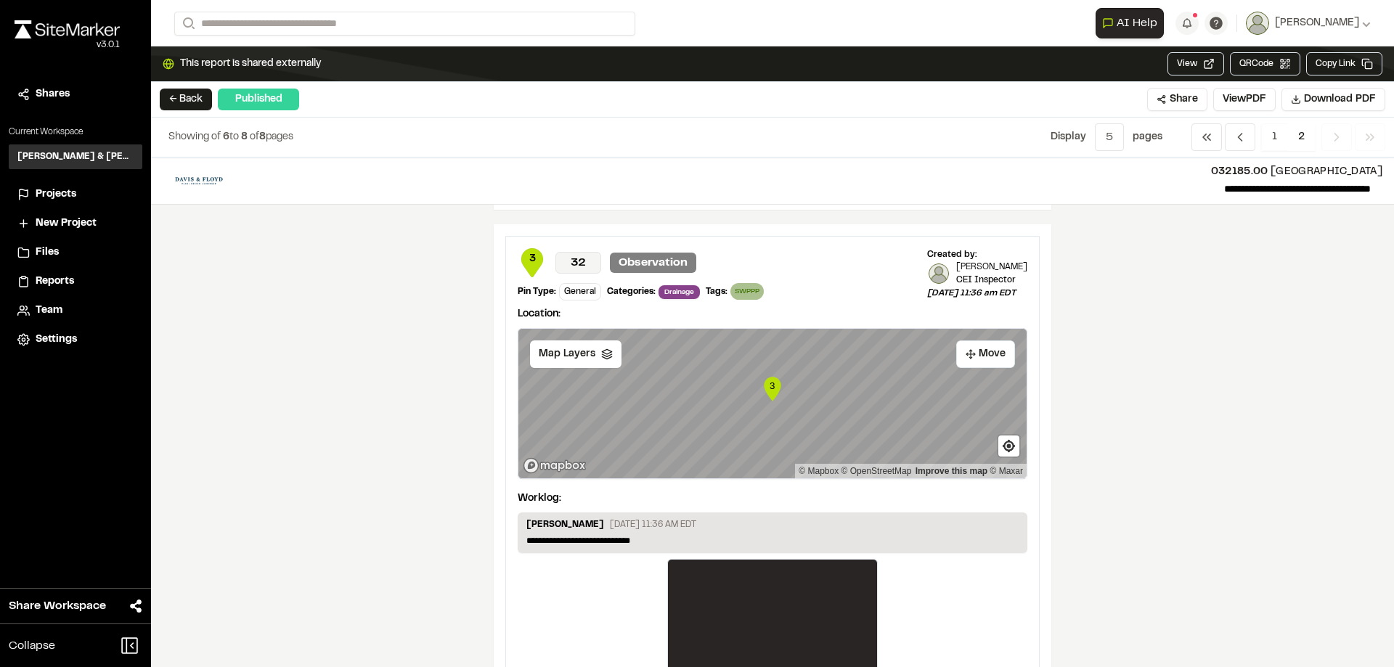
scroll to position [726, 0]
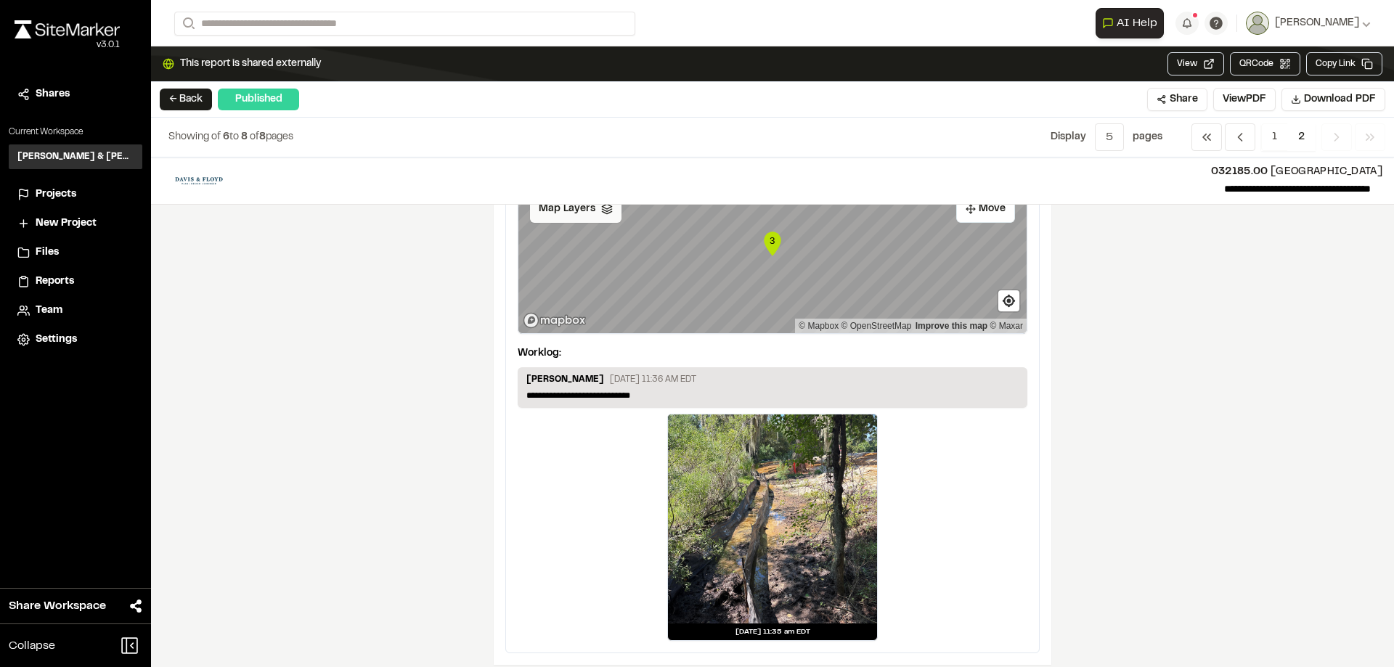
click at [560, 217] on div "Map Layers" at bounding box center [575, 209] width 91 height 28
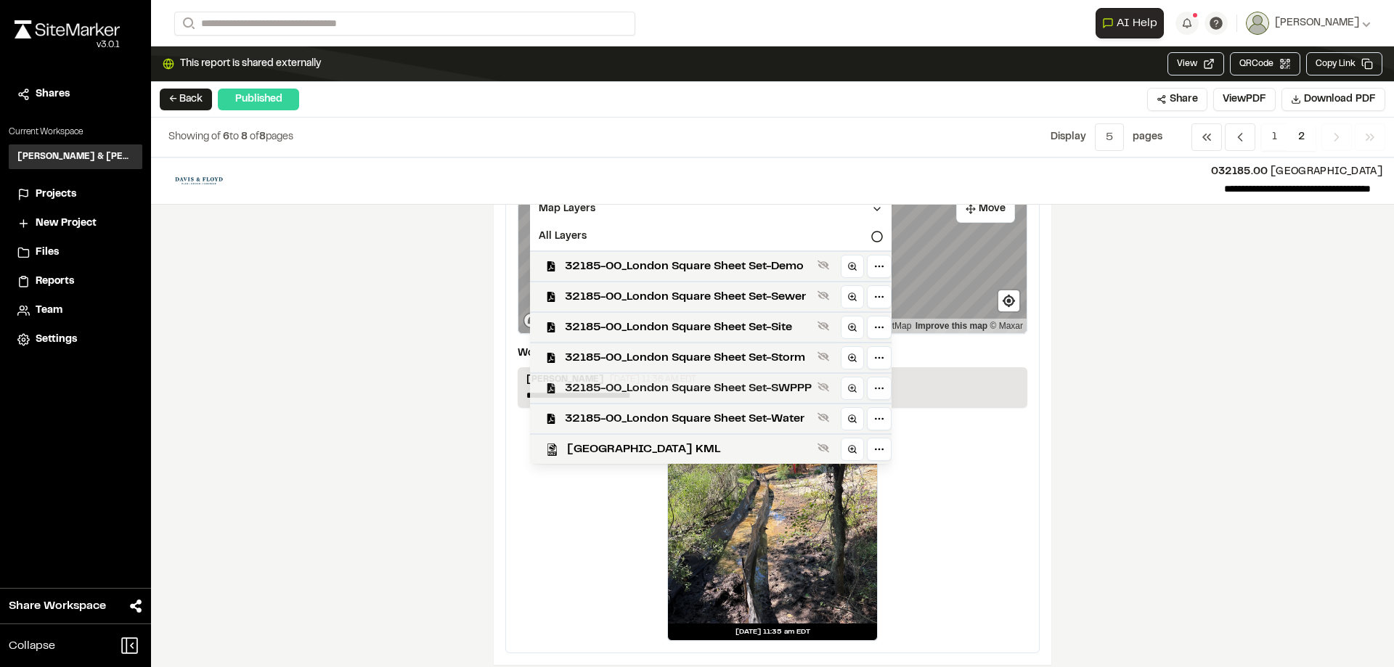
click at [699, 389] on span "32185-00_London Square Sheet Set-SWPPP" at bounding box center [688, 388] width 247 height 17
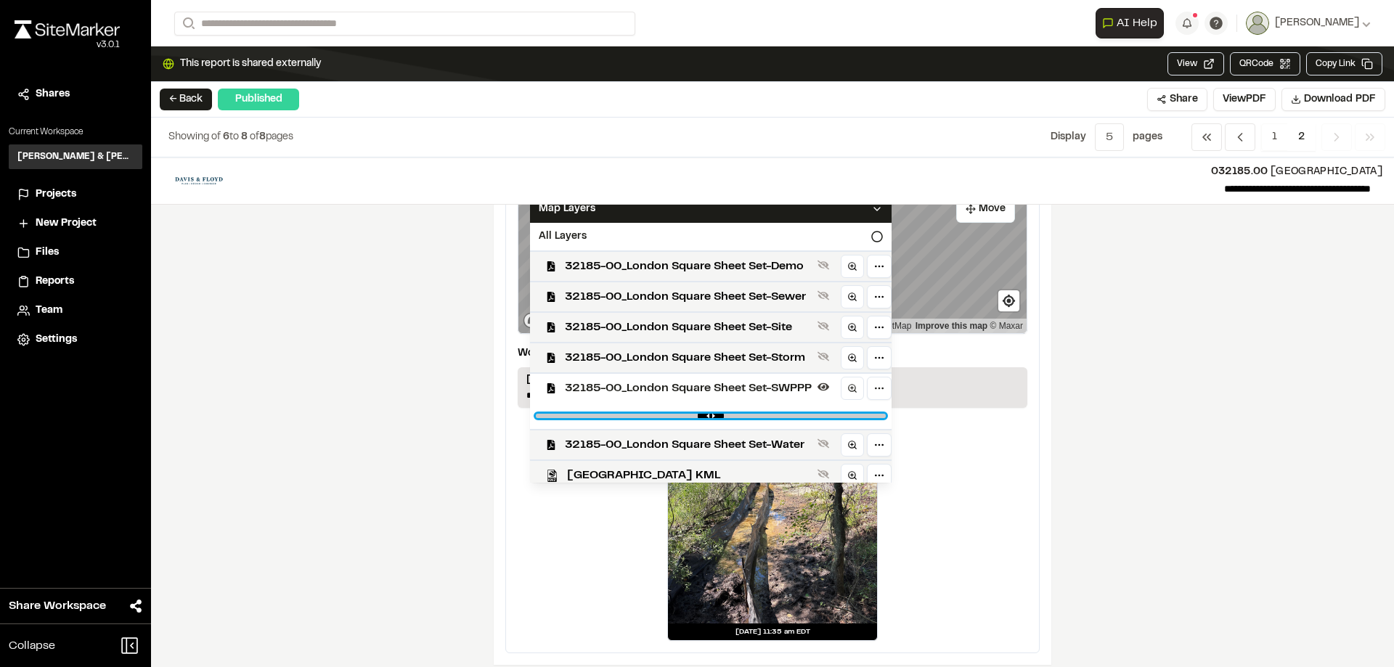
drag, startPoint x: 877, startPoint y: 416, endPoint x: 763, endPoint y: 415, distance: 114.0
type input "****"
click at [763, 415] on input "range" at bounding box center [711, 416] width 350 height 4
click at [1110, 394] on div "**********" at bounding box center [772, 413] width 1243 height 510
click at [569, 203] on div "**********" at bounding box center [773, 181] width 1220 height 46
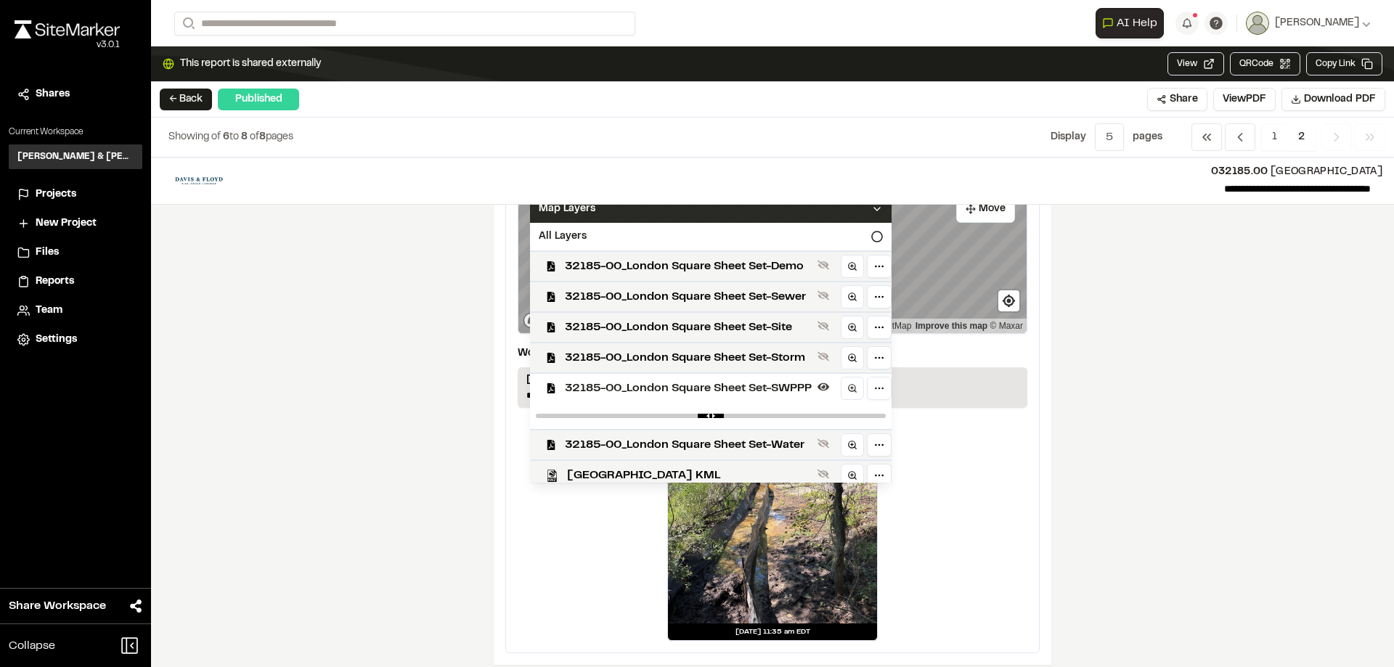
click at [576, 212] on span "Map Layers" at bounding box center [567, 209] width 57 height 16
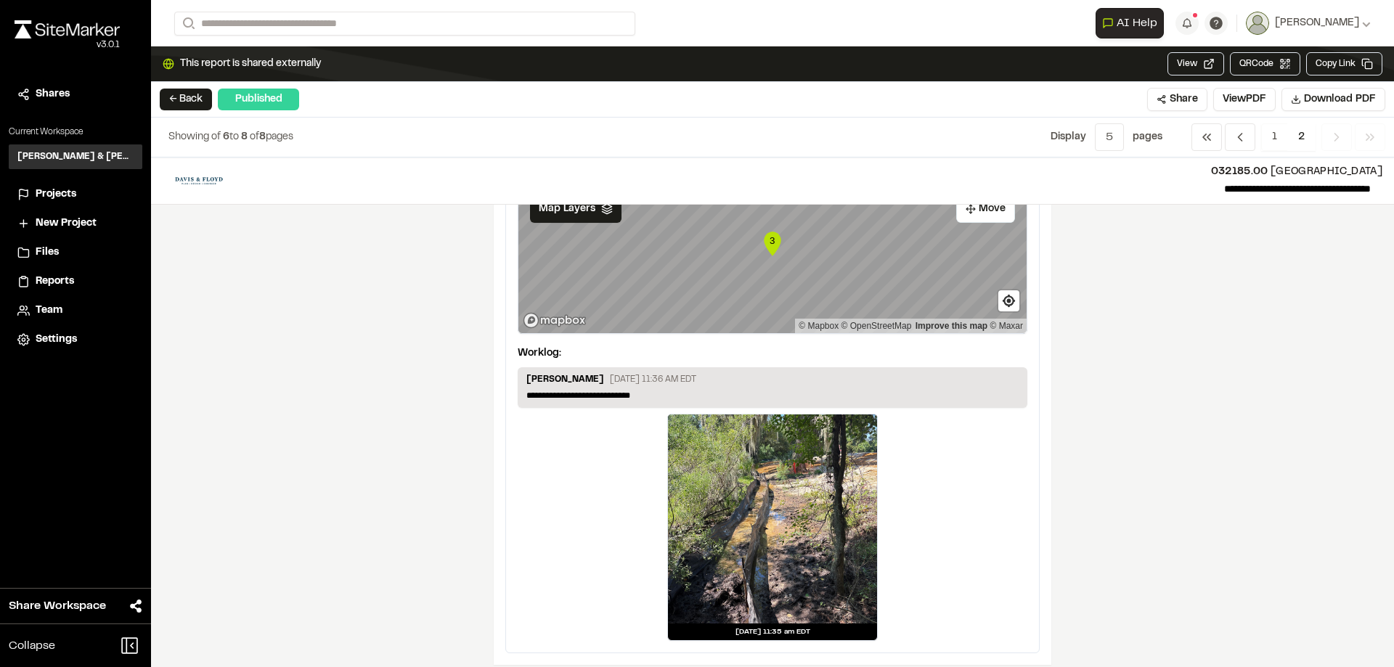
drag, startPoint x: 1073, startPoint y: 400, endPoint x: 1123, endPoint y: 475, distance: 90.4
click at [1123, 475] on div "**********" at bounding box center [772, 413] width 1243 height 510
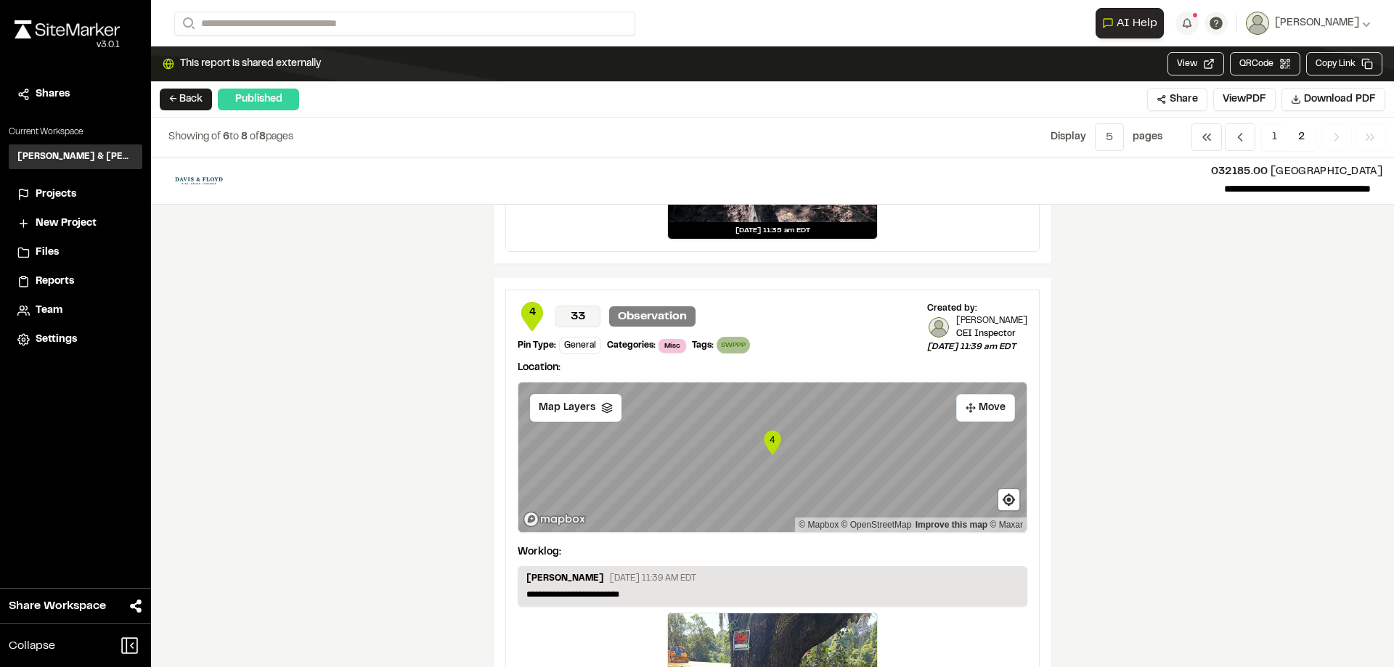
scroll to position [1162, 0]
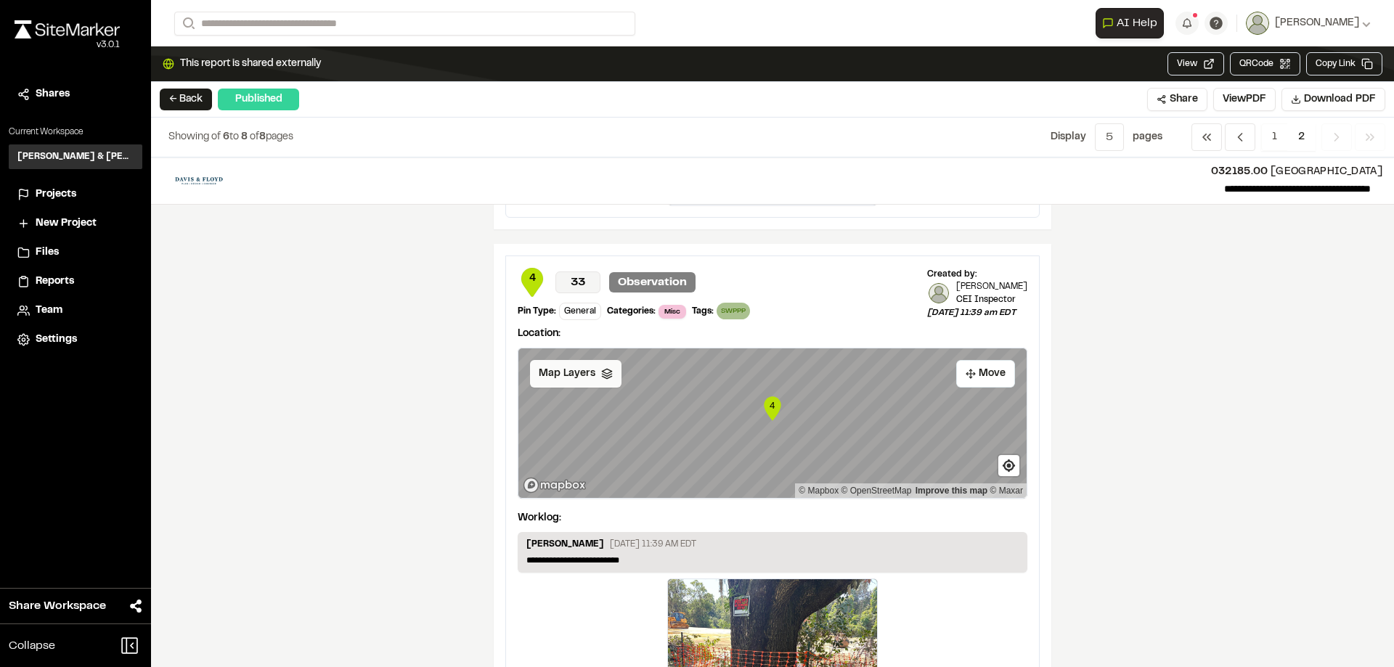
click at [594, 380] on div "Map Layers" at bounding box center [575, 374] width 91 height 28
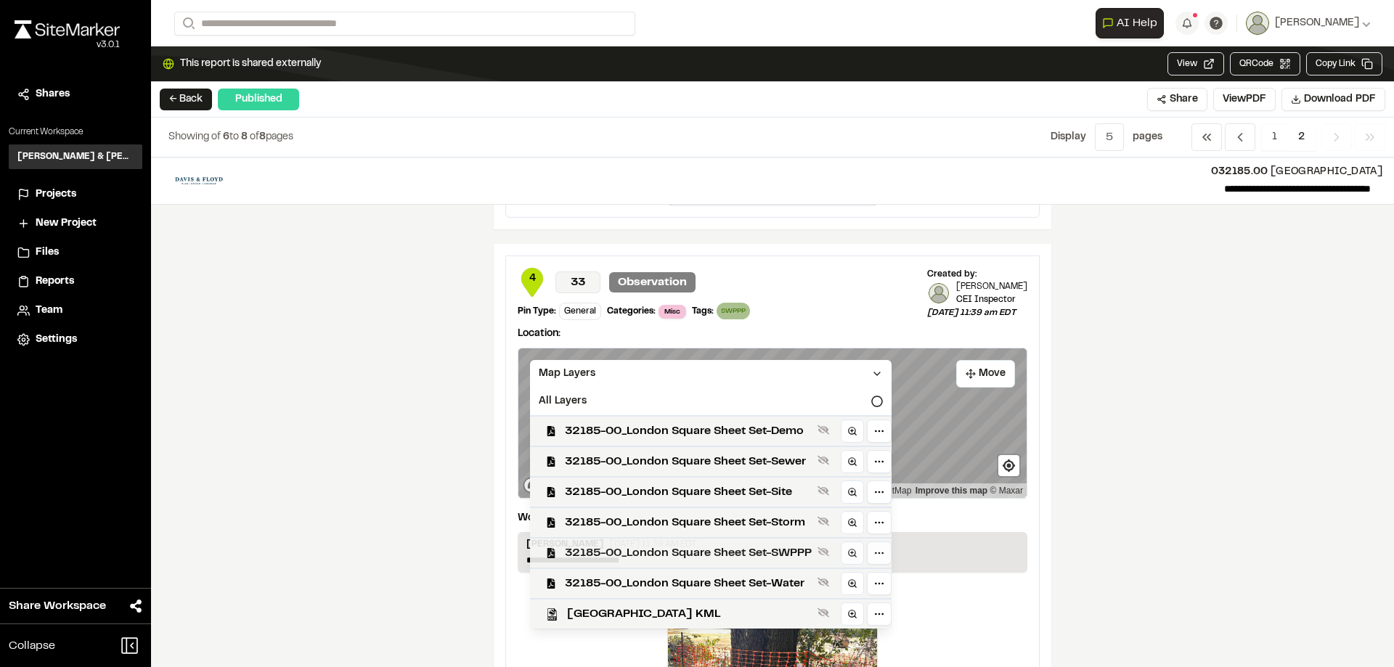
click at [659, 543] on div "32185-00_London Square Sheet Set-SWPPP" at bounding box center [704, 552] width 373 height 30
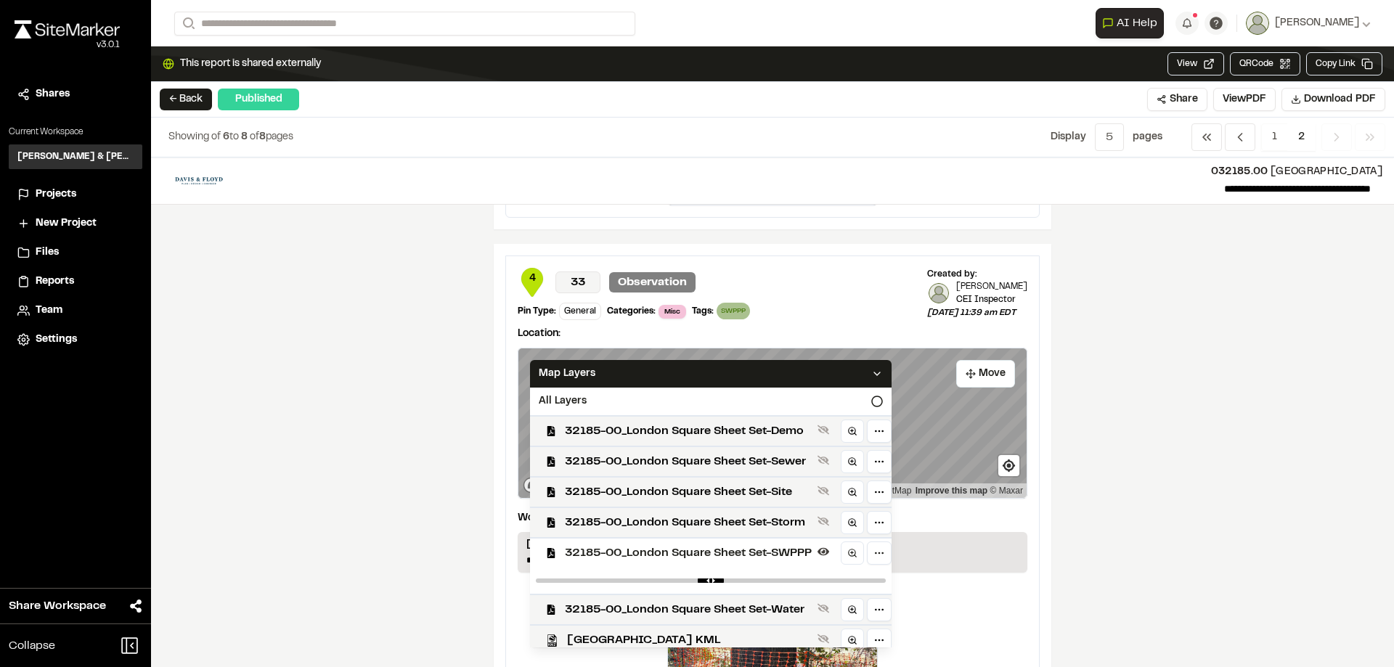
drag, startPoint x: 874, startPoint y: 578, endPoint x: 850, endPoint y: 578, distance: 24.7
click at [850, 578] on div at bounding box center [711, 581] width 362 height 26
drag, startPoint x: 863, startPoint y: 579, endPoint x: 717, endPoint y: 574, distance: 146.8
type input "****"
click at [717, 579] on input "range" at bounding box center [711, 581] width 350 height 4
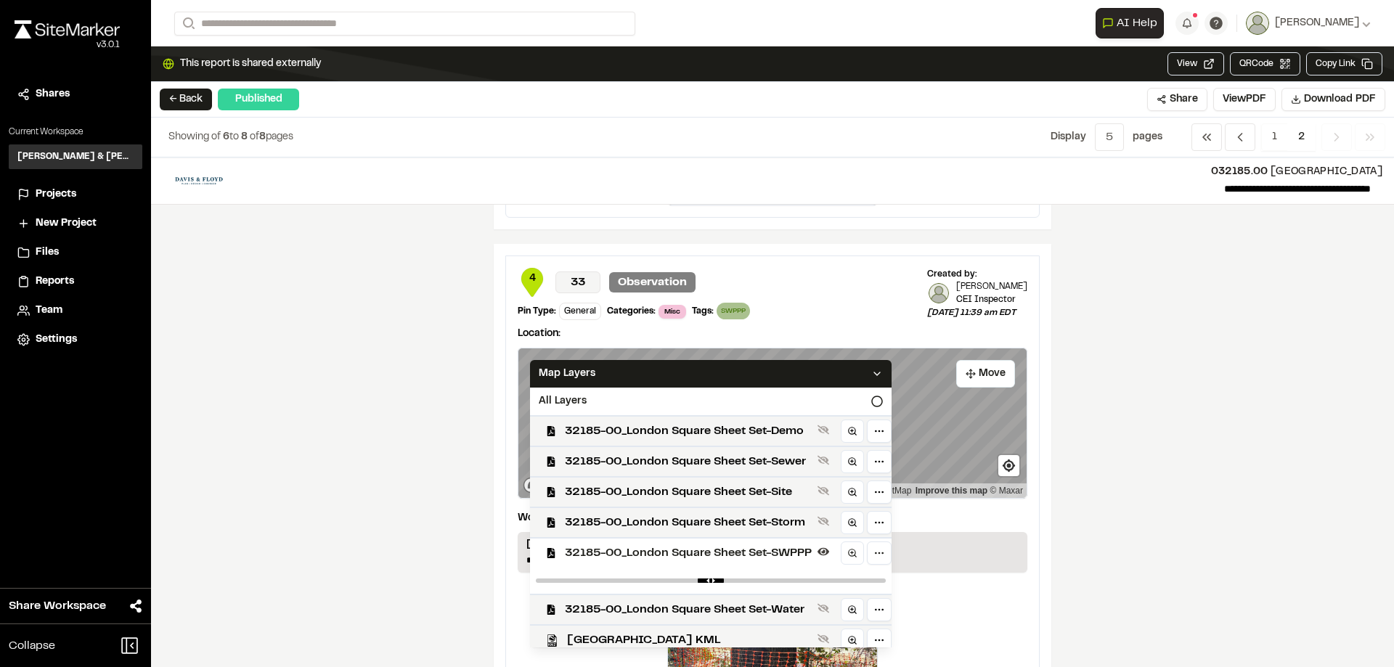
click at [1120, 489] on div "**********" at bounding box center [772, 413] width 1243 height 510
click at [650, 377] on div "Map Layers" at bounding box center [711, 374] width 362 height 28
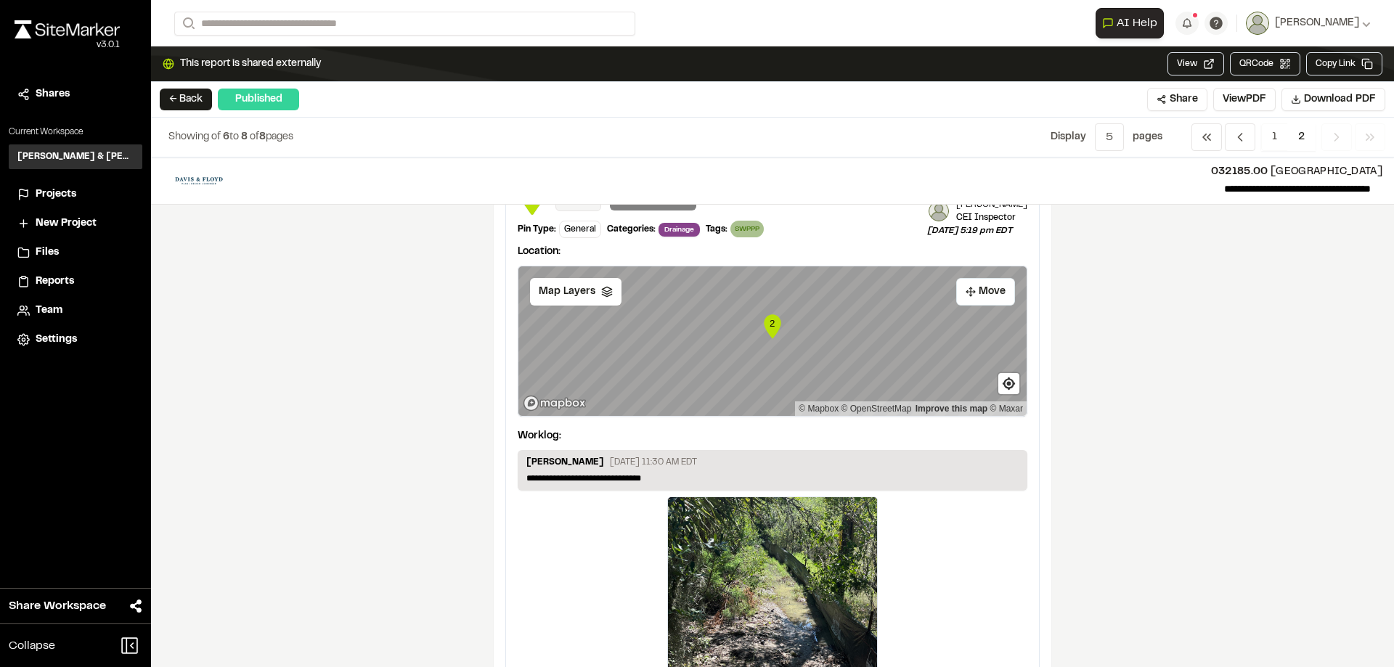
scroll to position [0, 0]
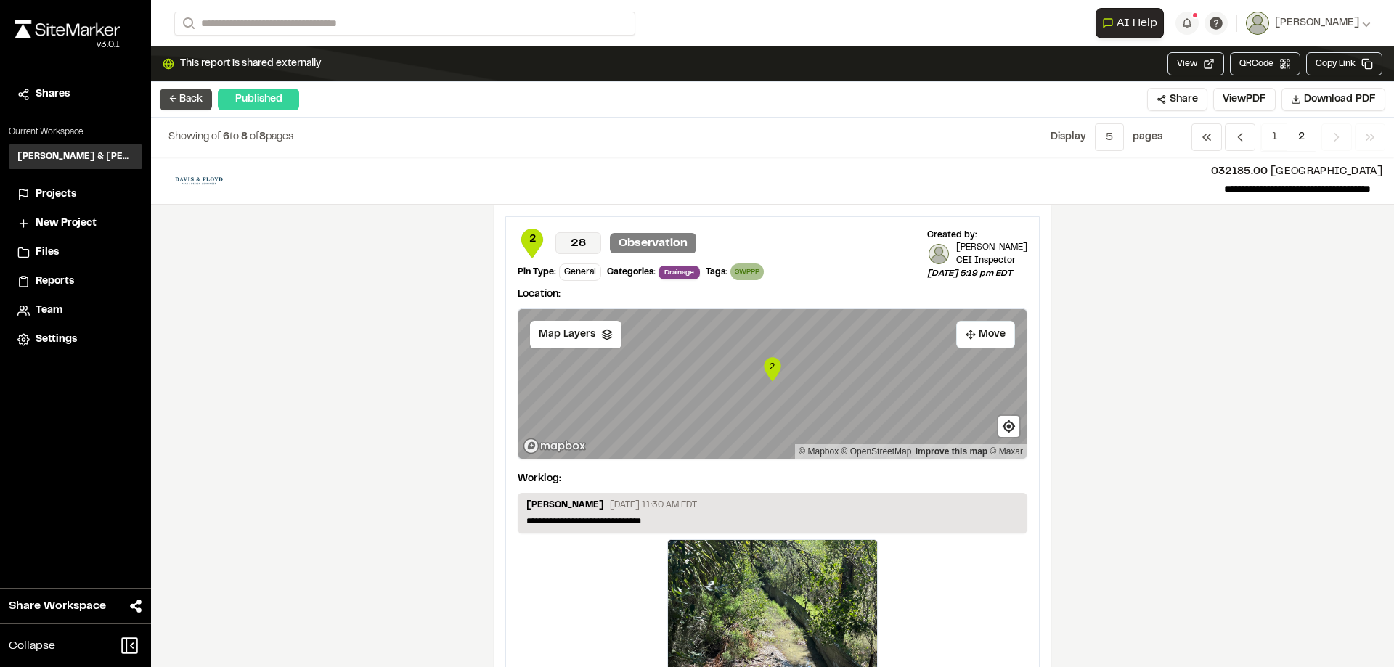
click at [186, 102] on button "← Back" at bounding box center [186, 100] width 52 height 22
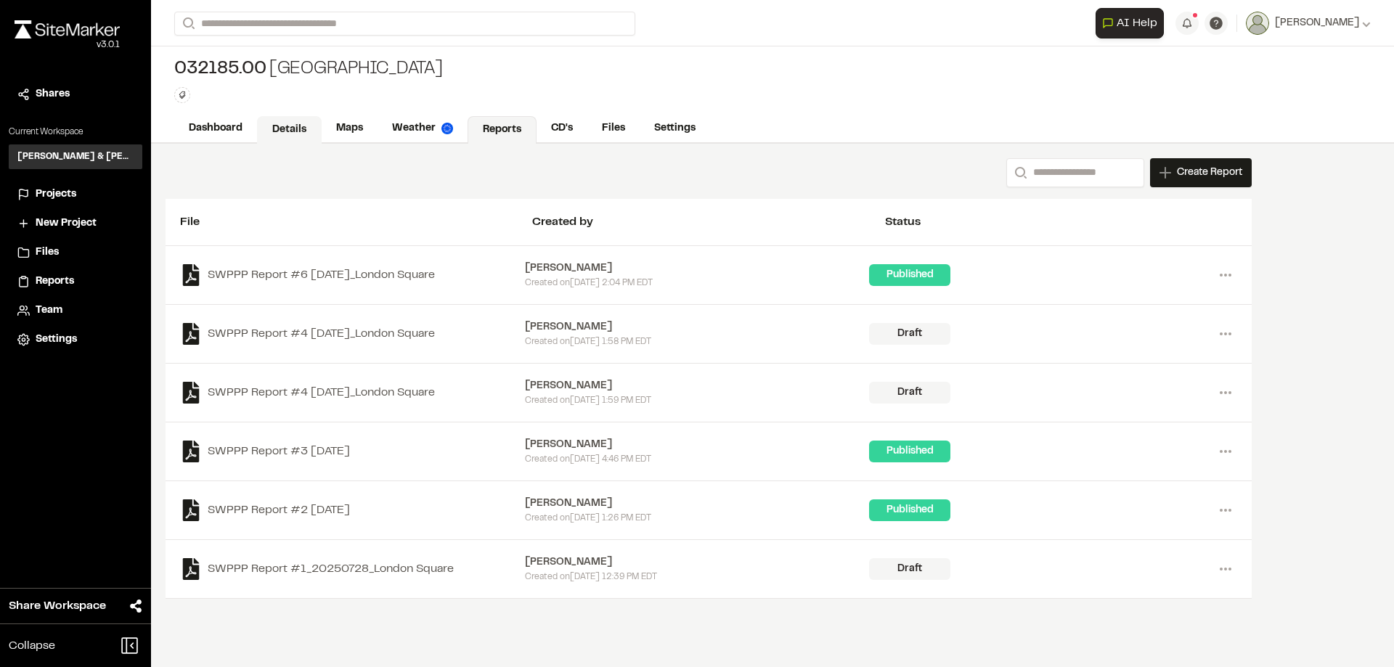
click at [290, 131] on link "Details" at bounding box center [289, 130] width 65 height 28
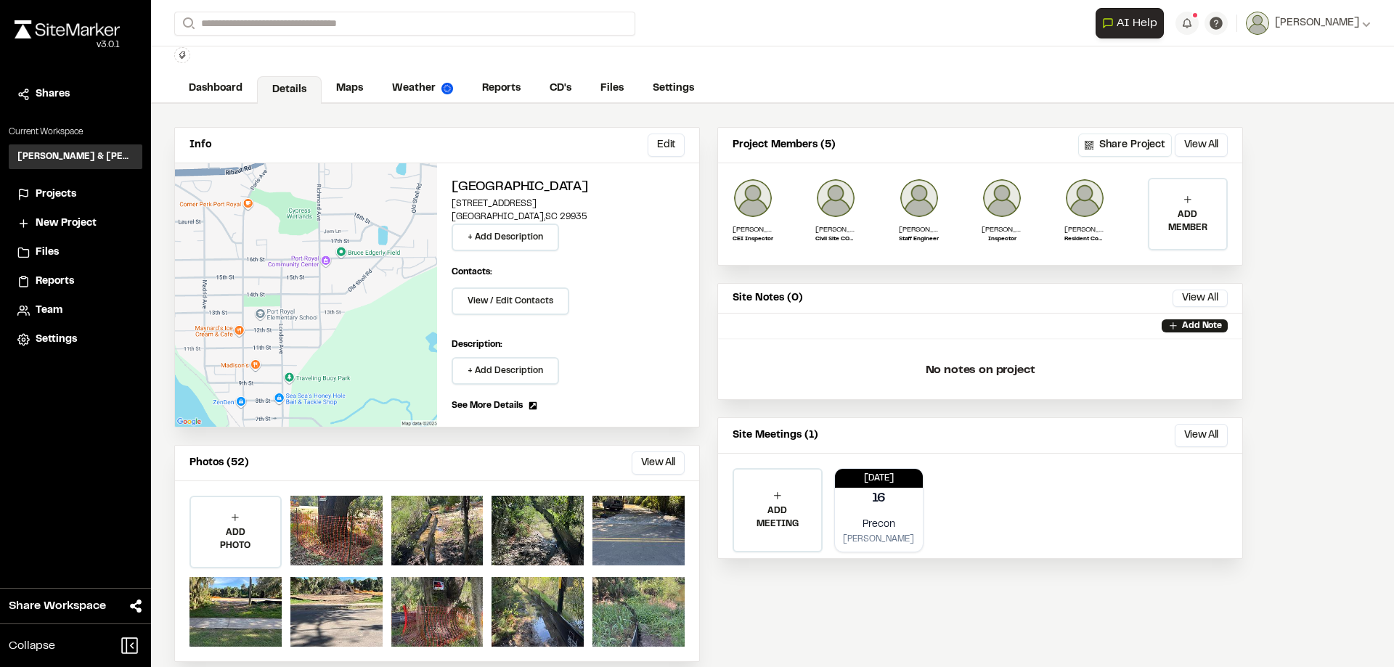
scroll to position [58, 0]
